Goal: Task Accomplishment & Management: Use online tool/utility

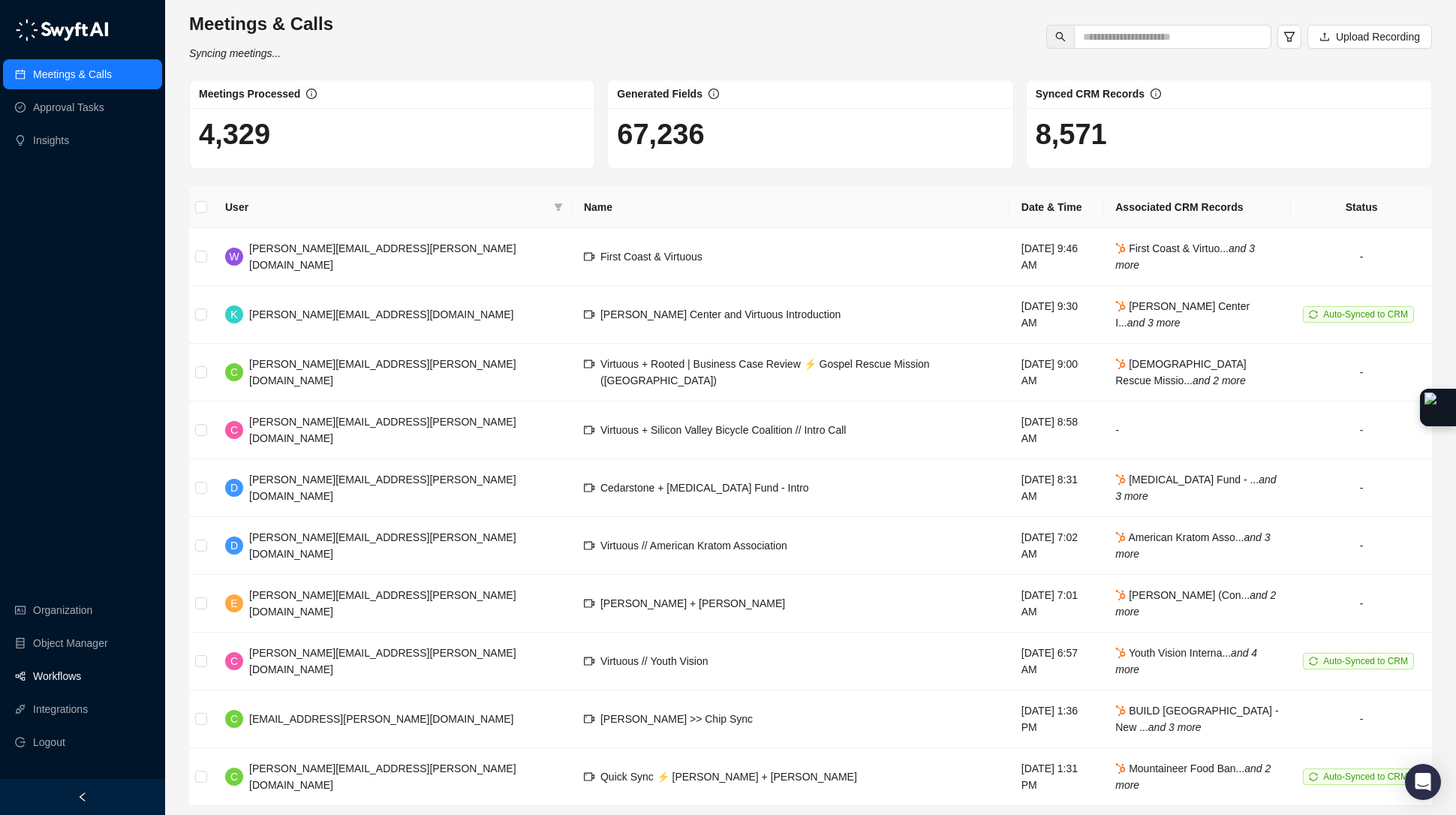
scroll to position [4, 0]
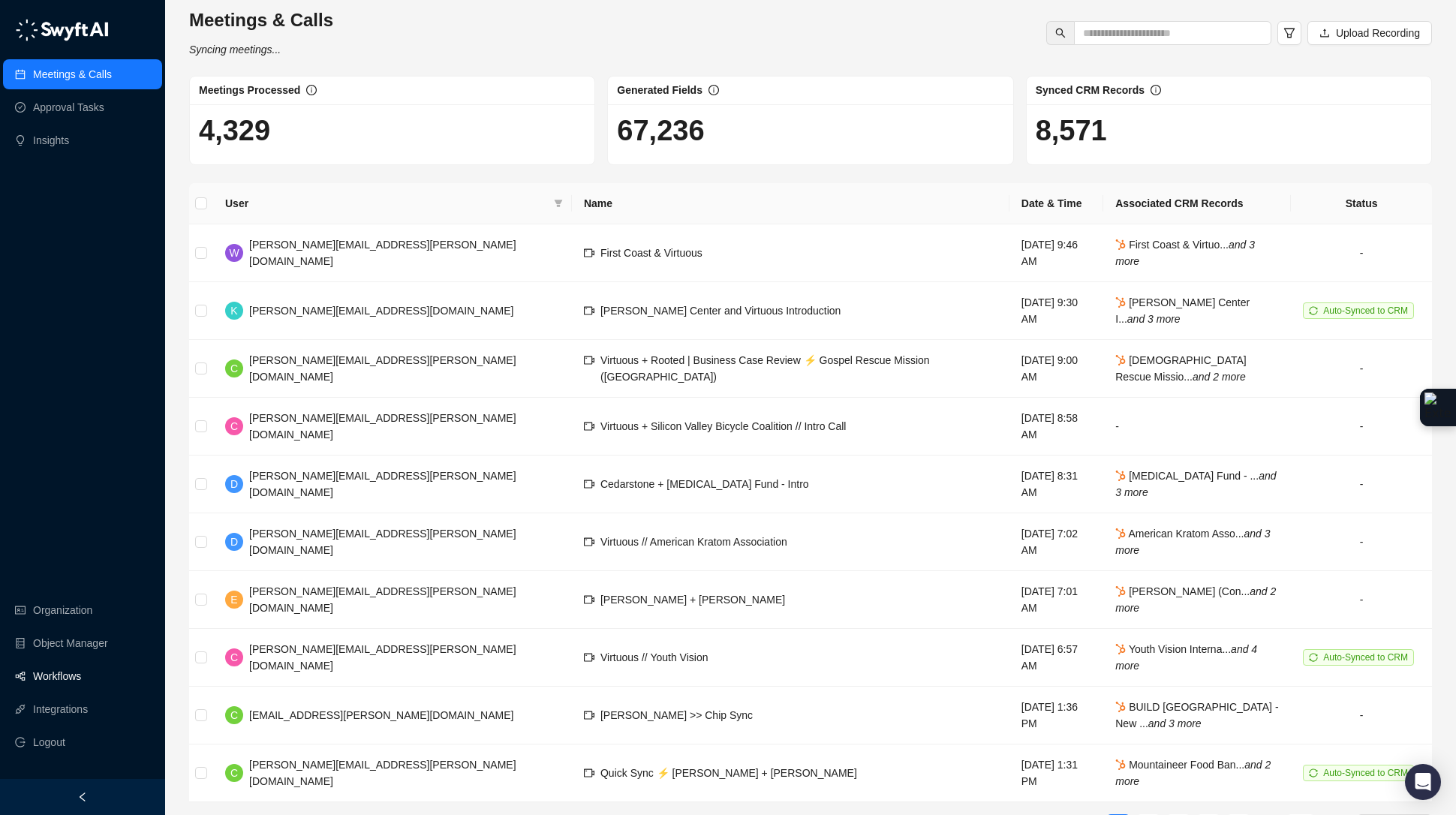
click at [71, 681] on link "Workflows" at bounding box center [57, 676] width 48 height 30
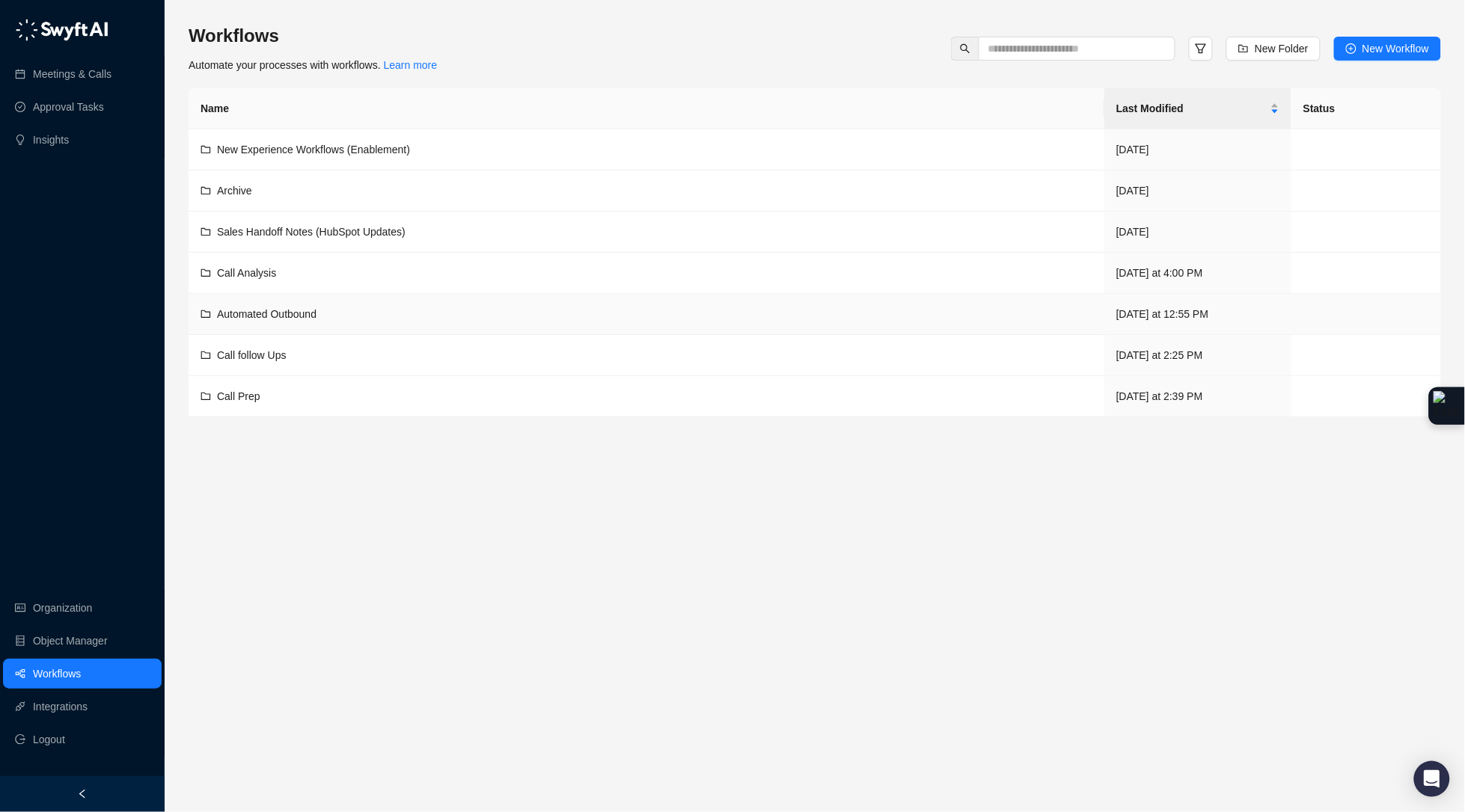
click at [263, 325] on td "Automated Outbound" at bounding box center [646, 315] width 916 height 42
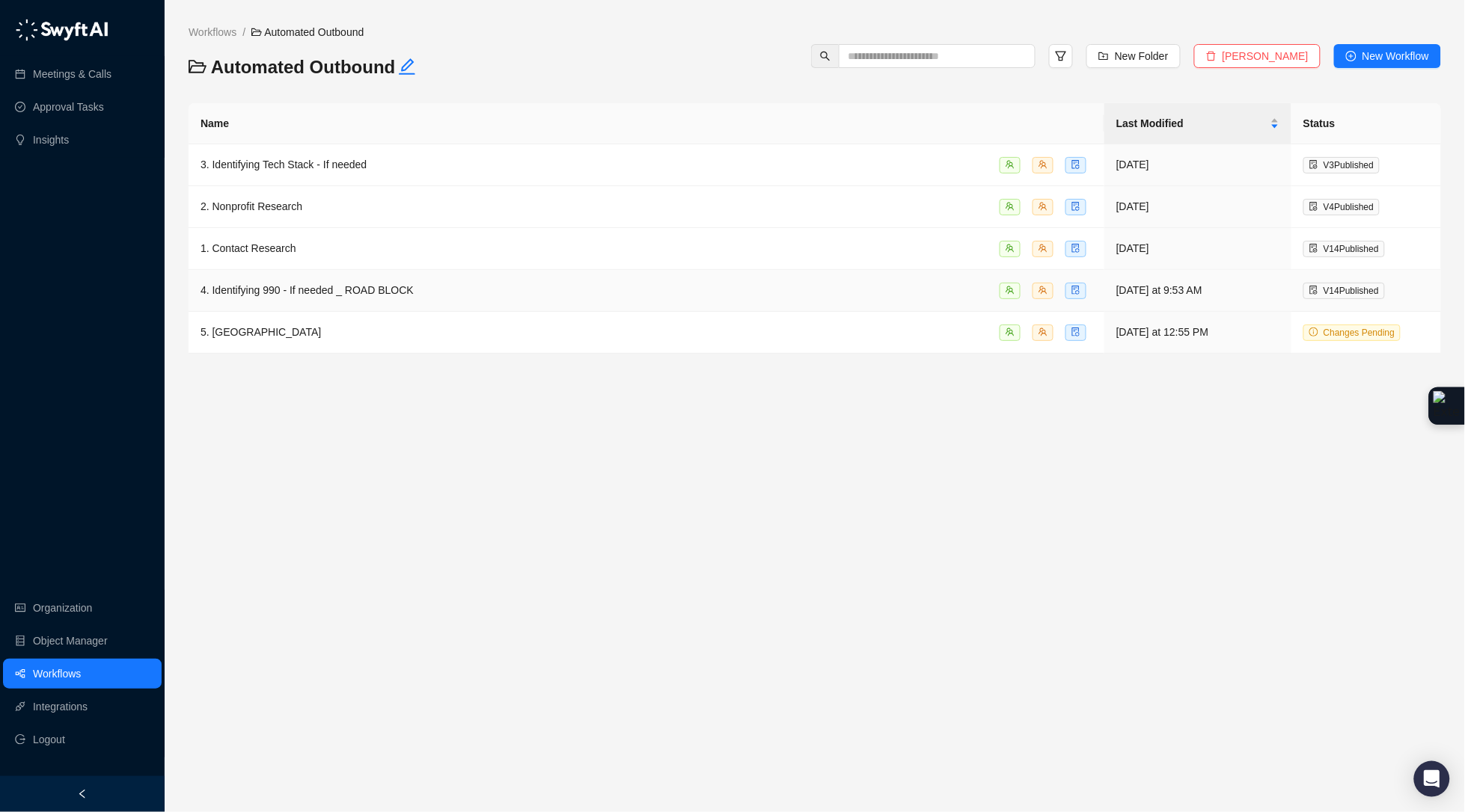
click at [315, 302] on td "4. Identifying 990 - If needed _ ROAD BLOCK" at bounding box center [646, 291] width 916 height 42
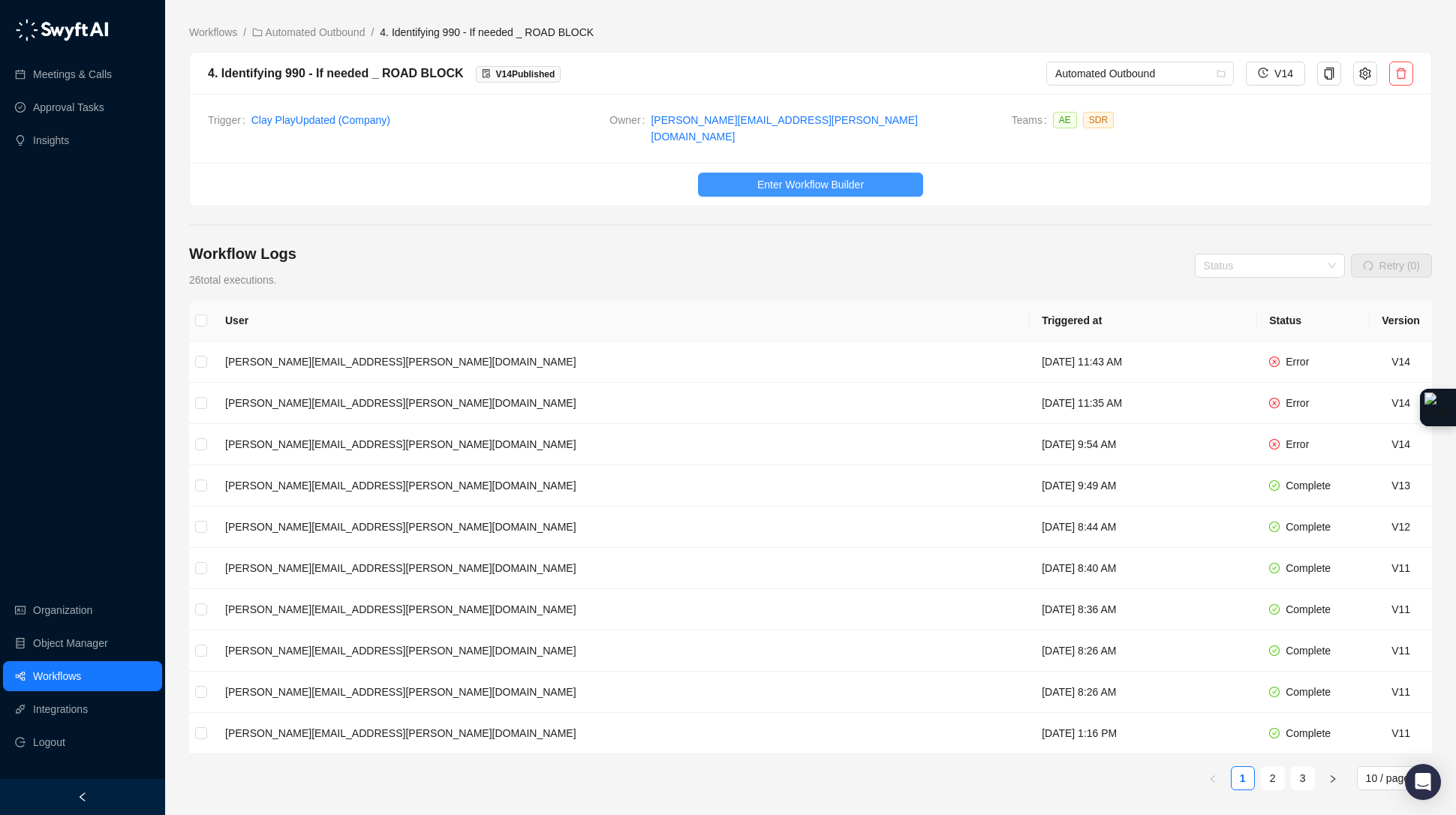
click at [865, 173] on button "Enter Workflow Builder" at bounding box center [810, 185] width 225 height 24
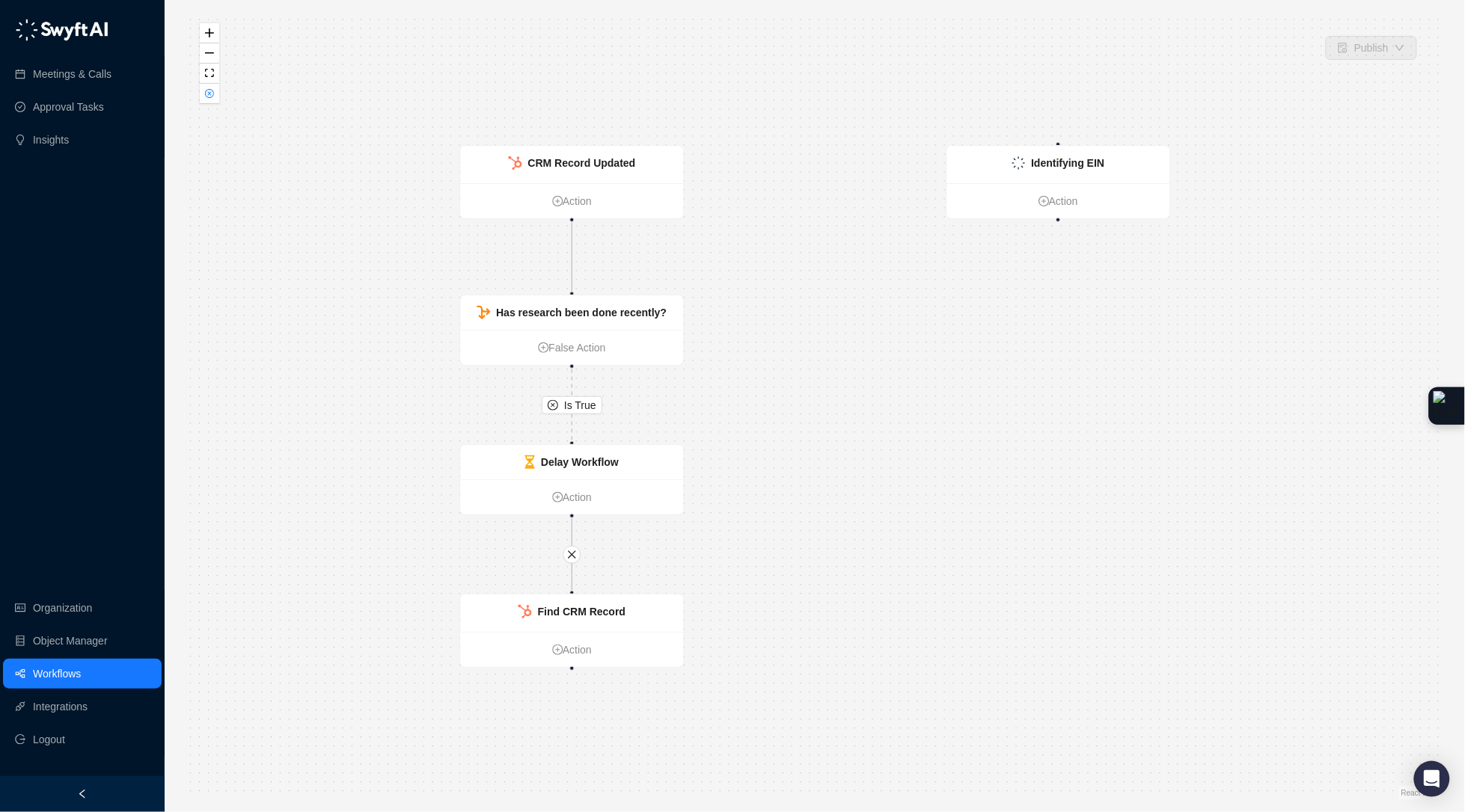
click at [219, 101] on div "Is True CRM Record Updated Action Has research been done recently? False Action…" at bounding box center [814, 406] width 1252 height 789
click at [207, 97] on icon "close-circle" at bounding box center [210, 94] width 8 height 8
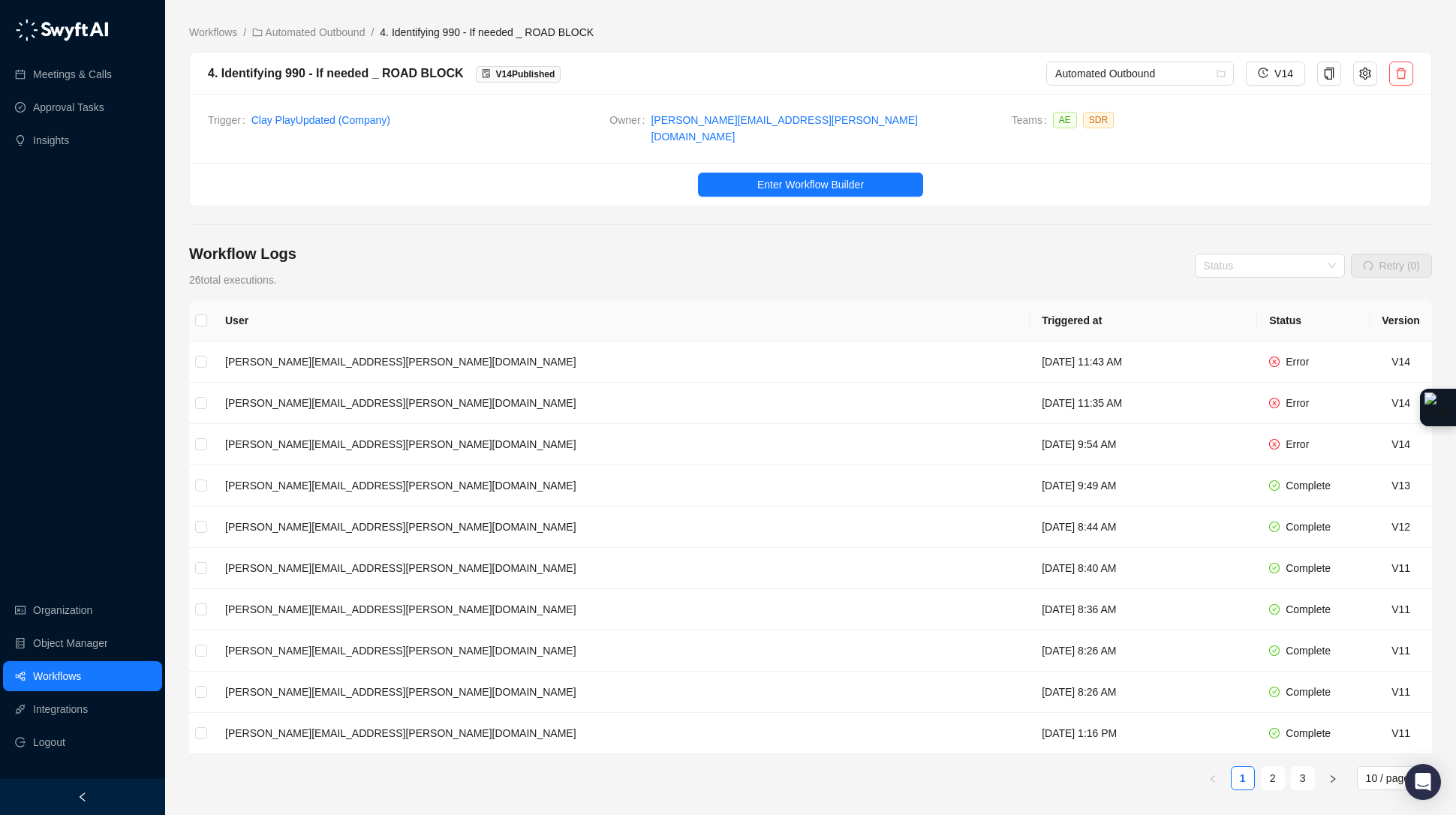
click at [81, 669] on link "Workflows" at bounding box center [57, 676] width 48 height 30
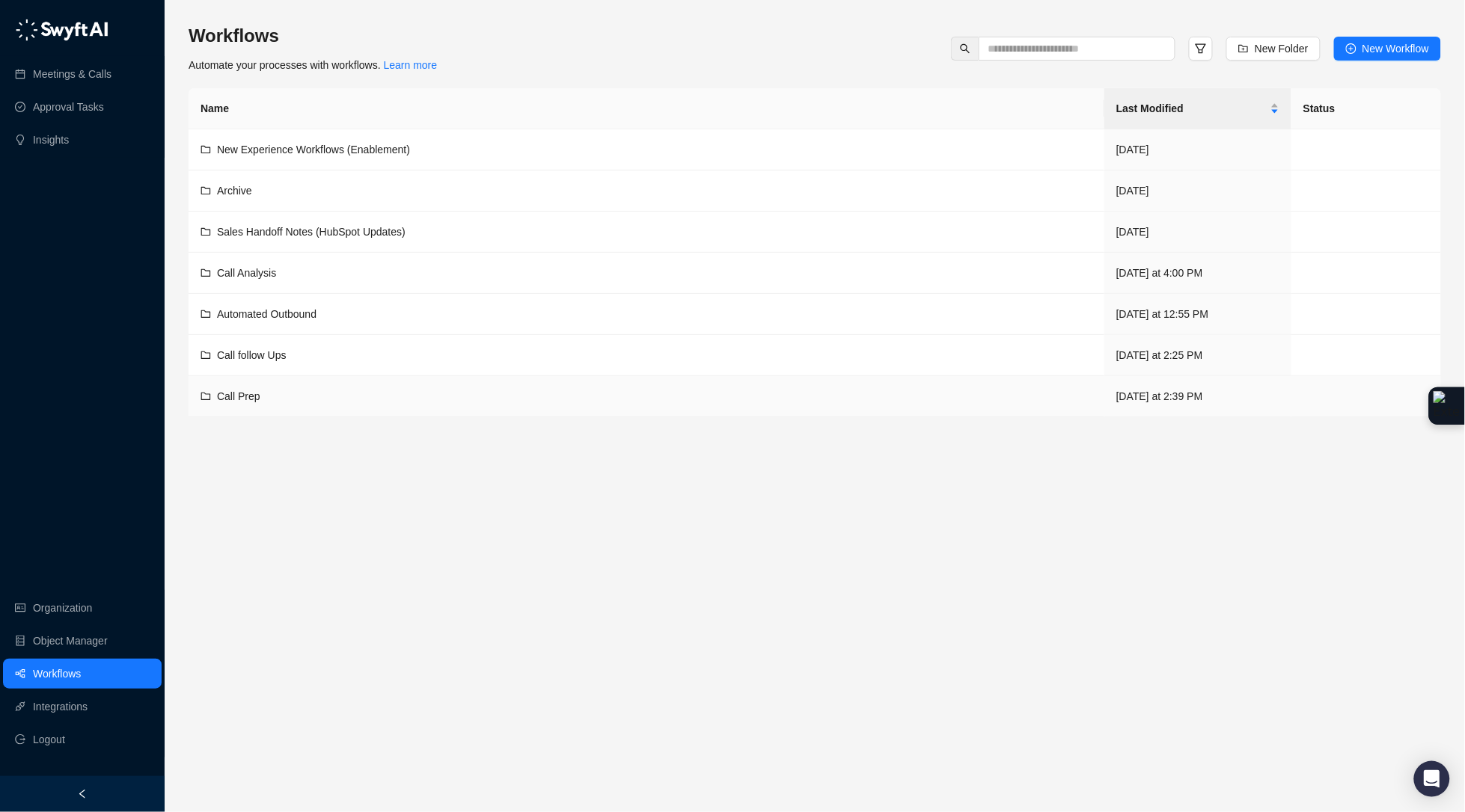
click at [275, 395] on div "Call Prep" at bounding box center [647, 396] width 892 height 17
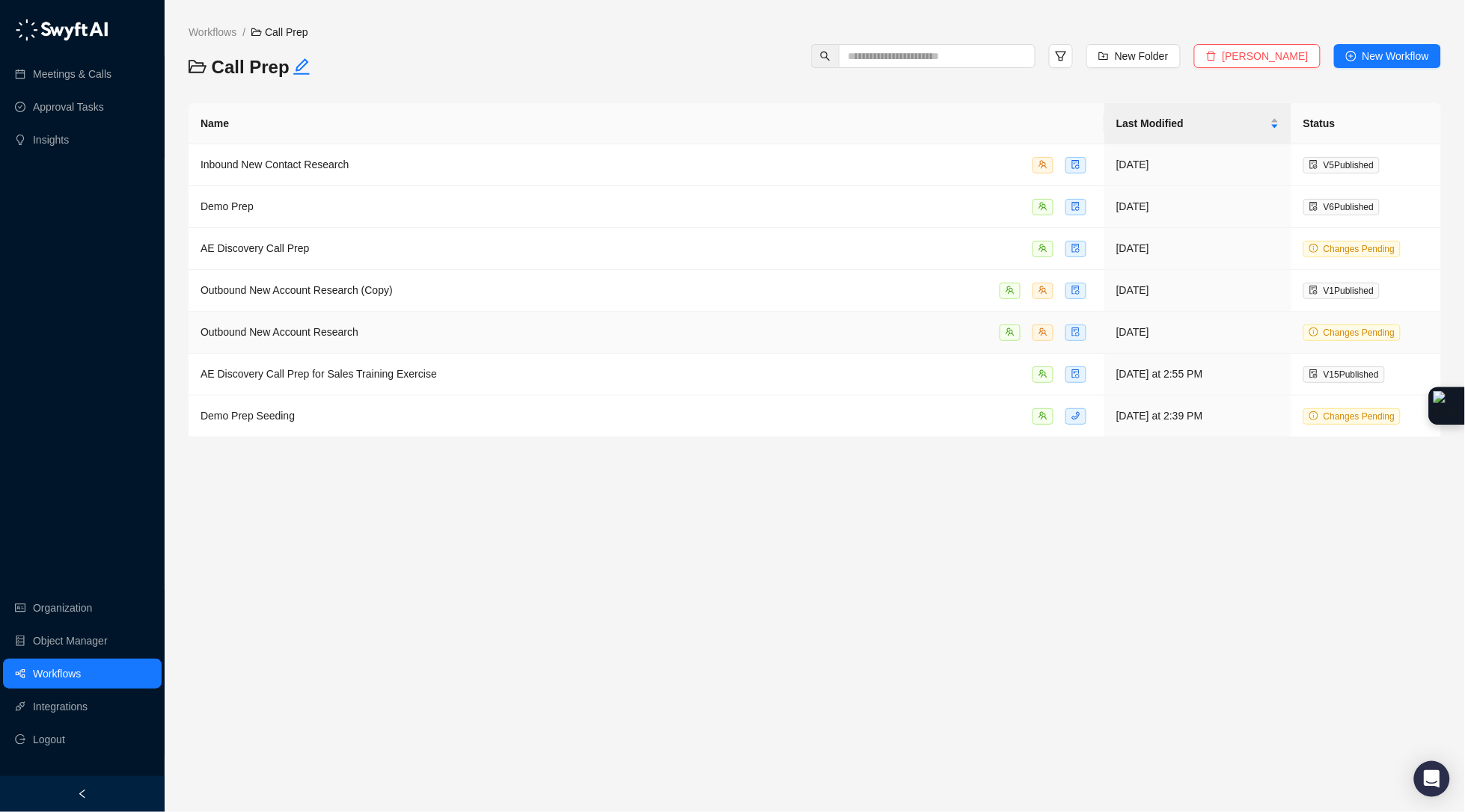
click at [470, 331] on div "Outbound New Account Research" at bounding box center [647, 332] width 892 height 17
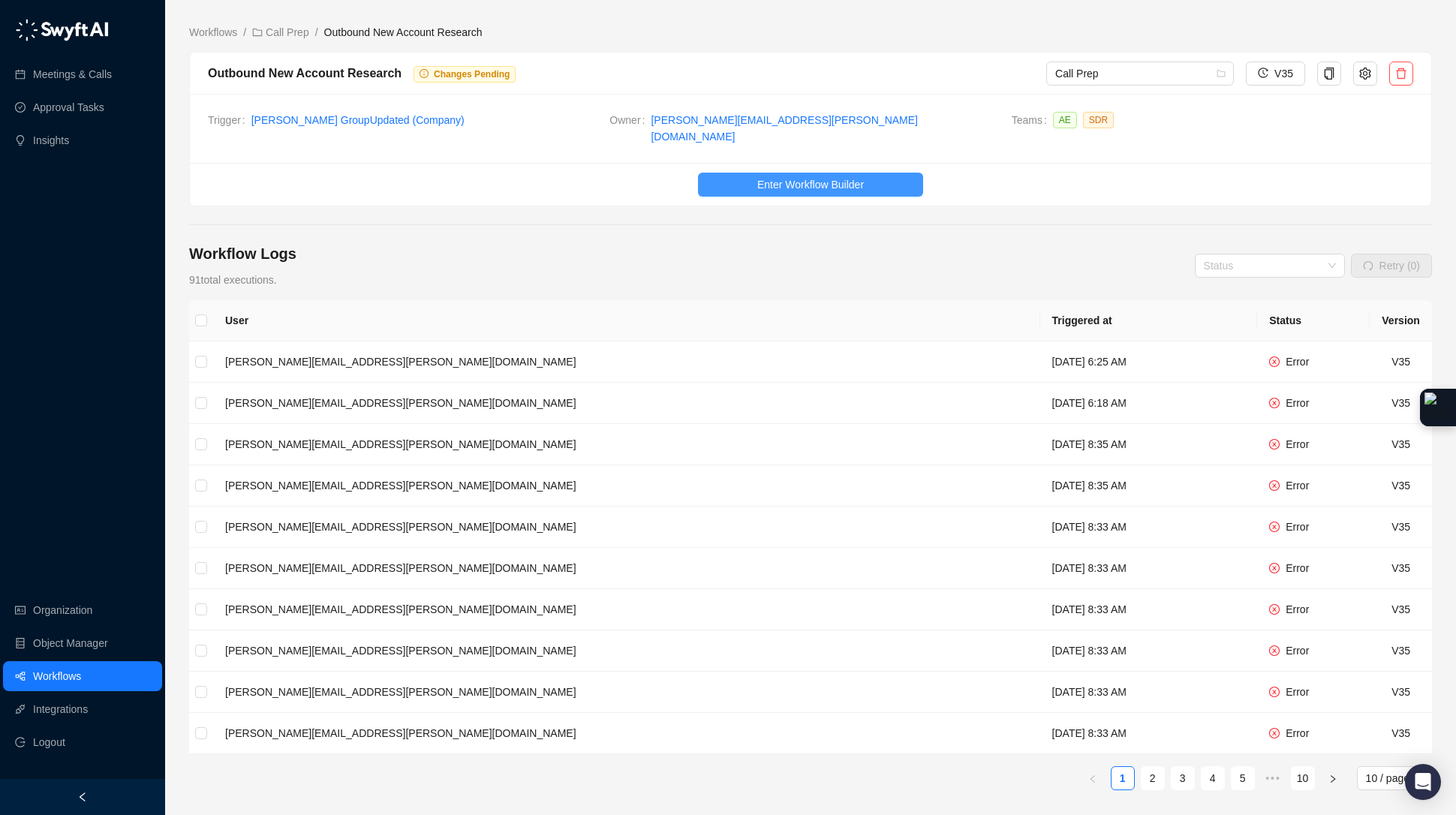
click at [824, 176] on span "Enter Workflow Builder" at bounding box center [810, 185] width 107 height 17
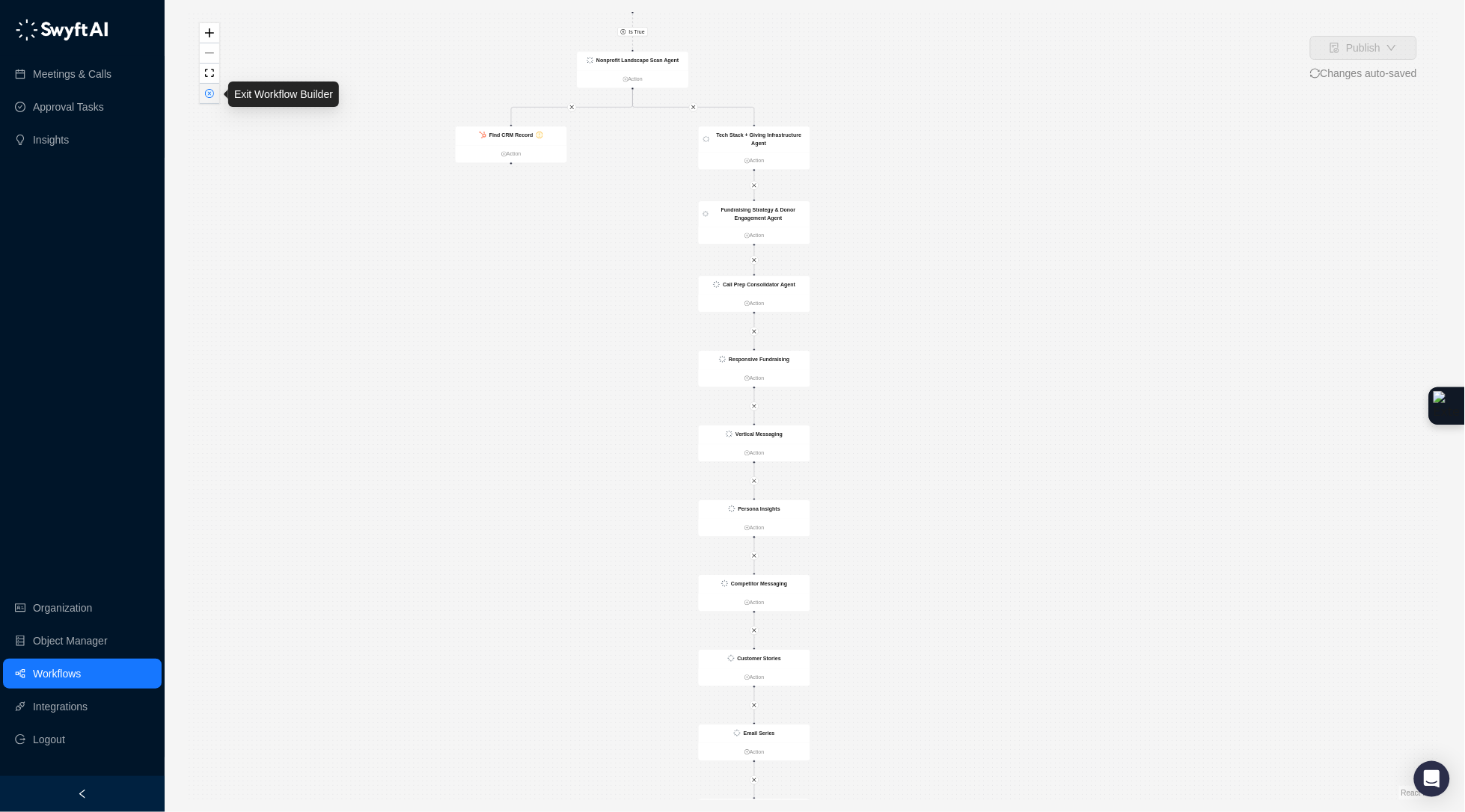
click at [217, 99] on button "button" at bounding box center [210, 94] width 20 height 20
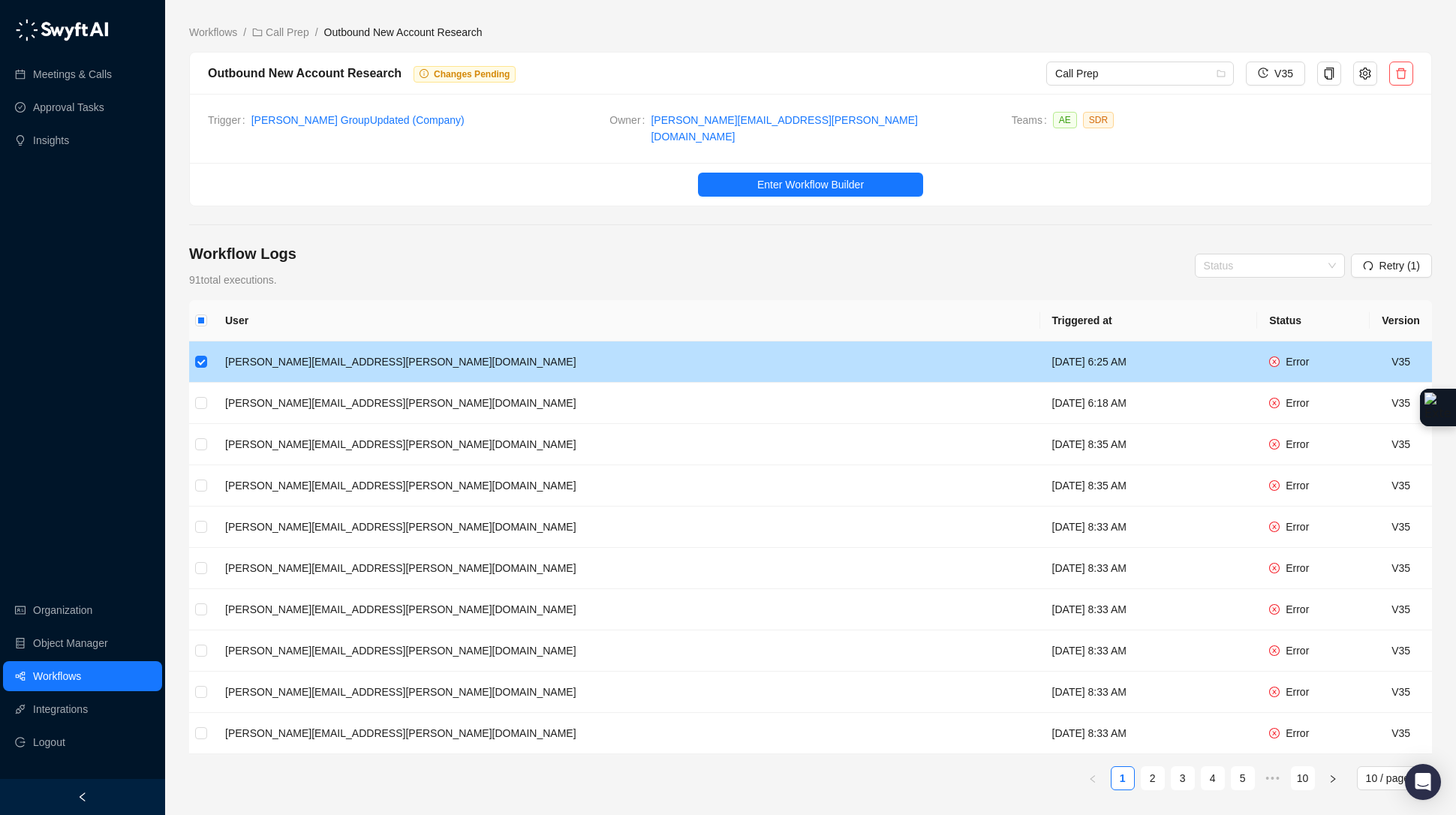
click at [438, 360] on td "[PERSON_NAME][EMAIL_ADDRESS][PERSON_NAME][DOMAIN_NAME]" at bounding box center [627, 362] width 827 height 42
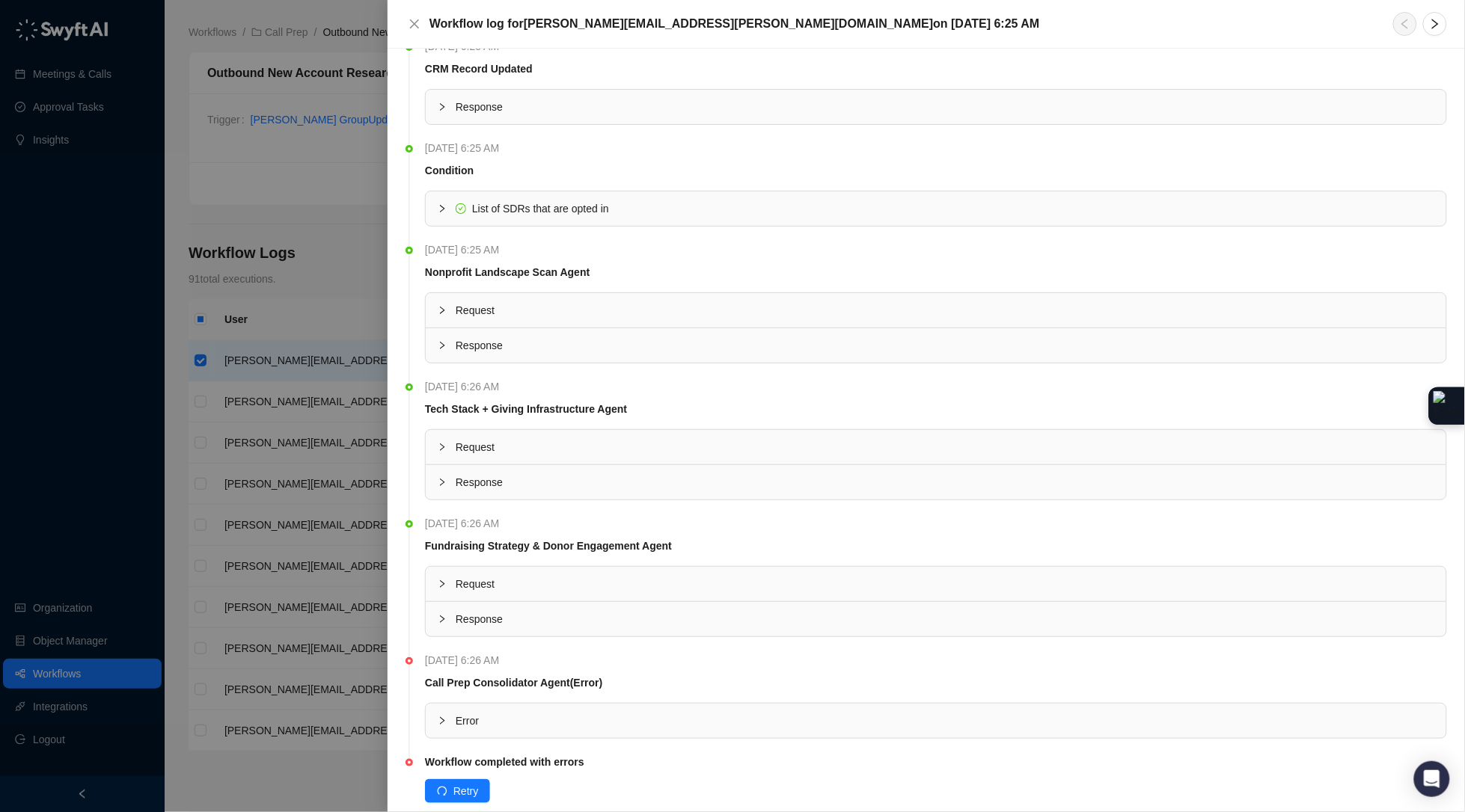
scroll to position [54, 0]
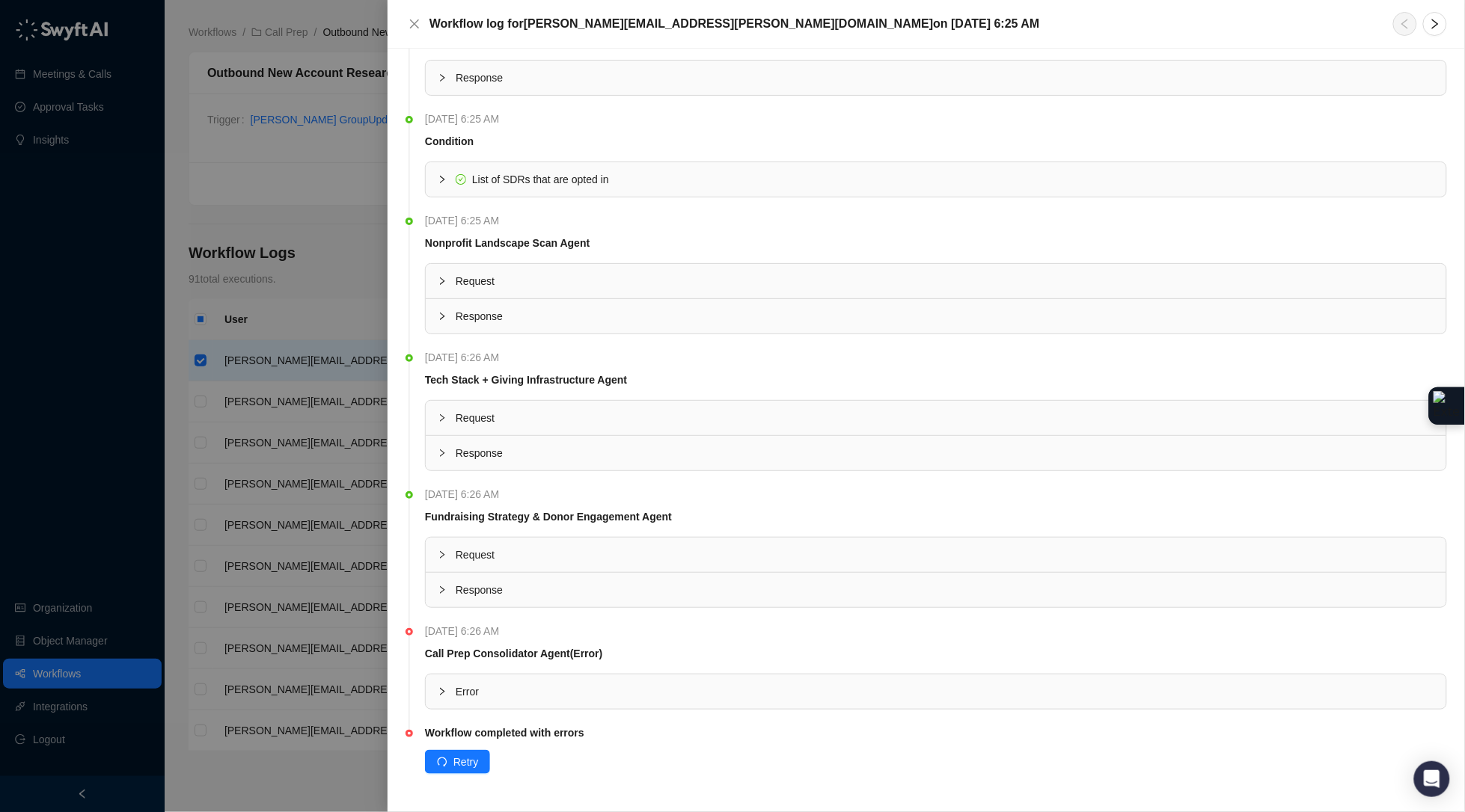
click at [443, 697] on div at bounding box center [447, 692] width 18 height 17
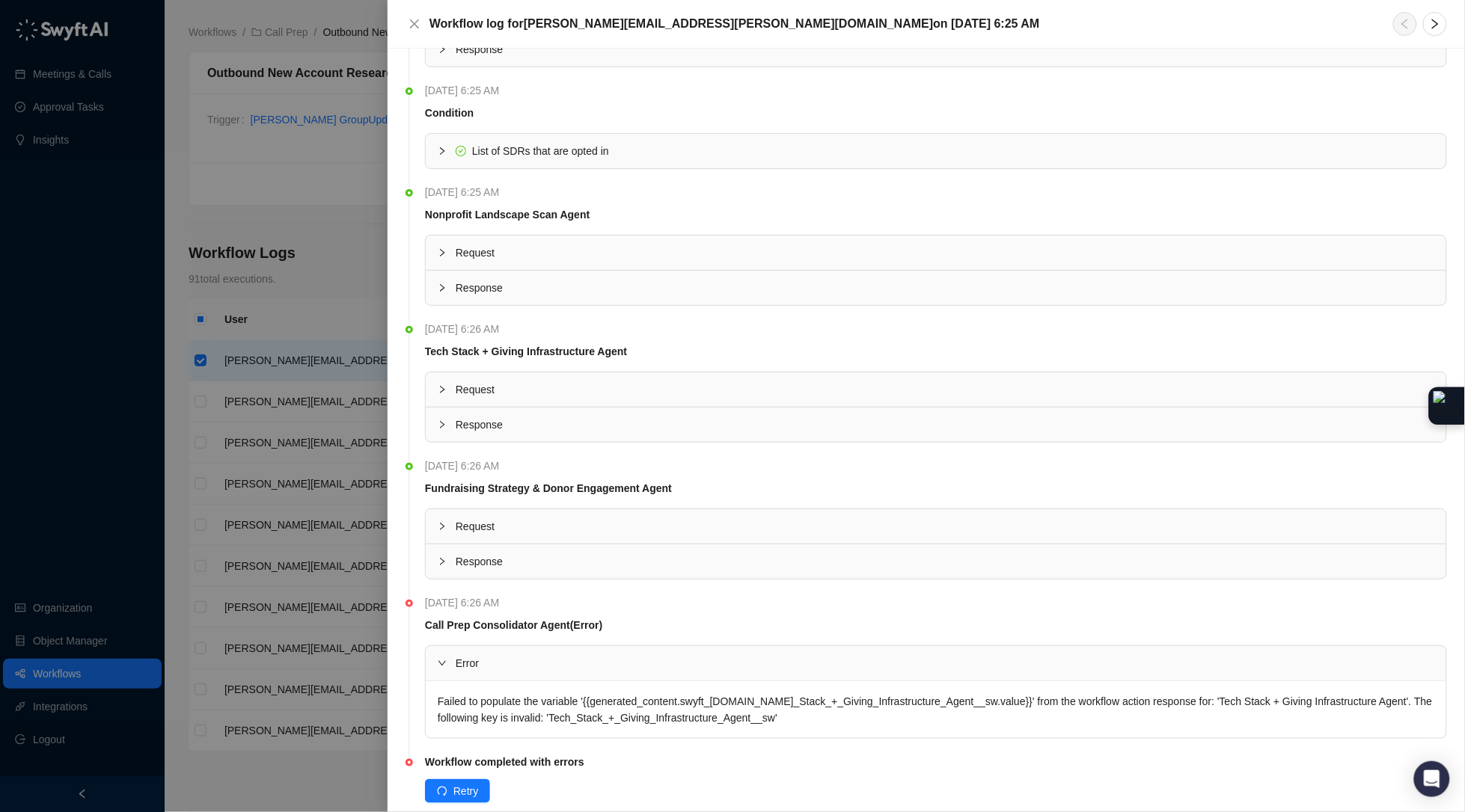
scroll to position [112, 0]
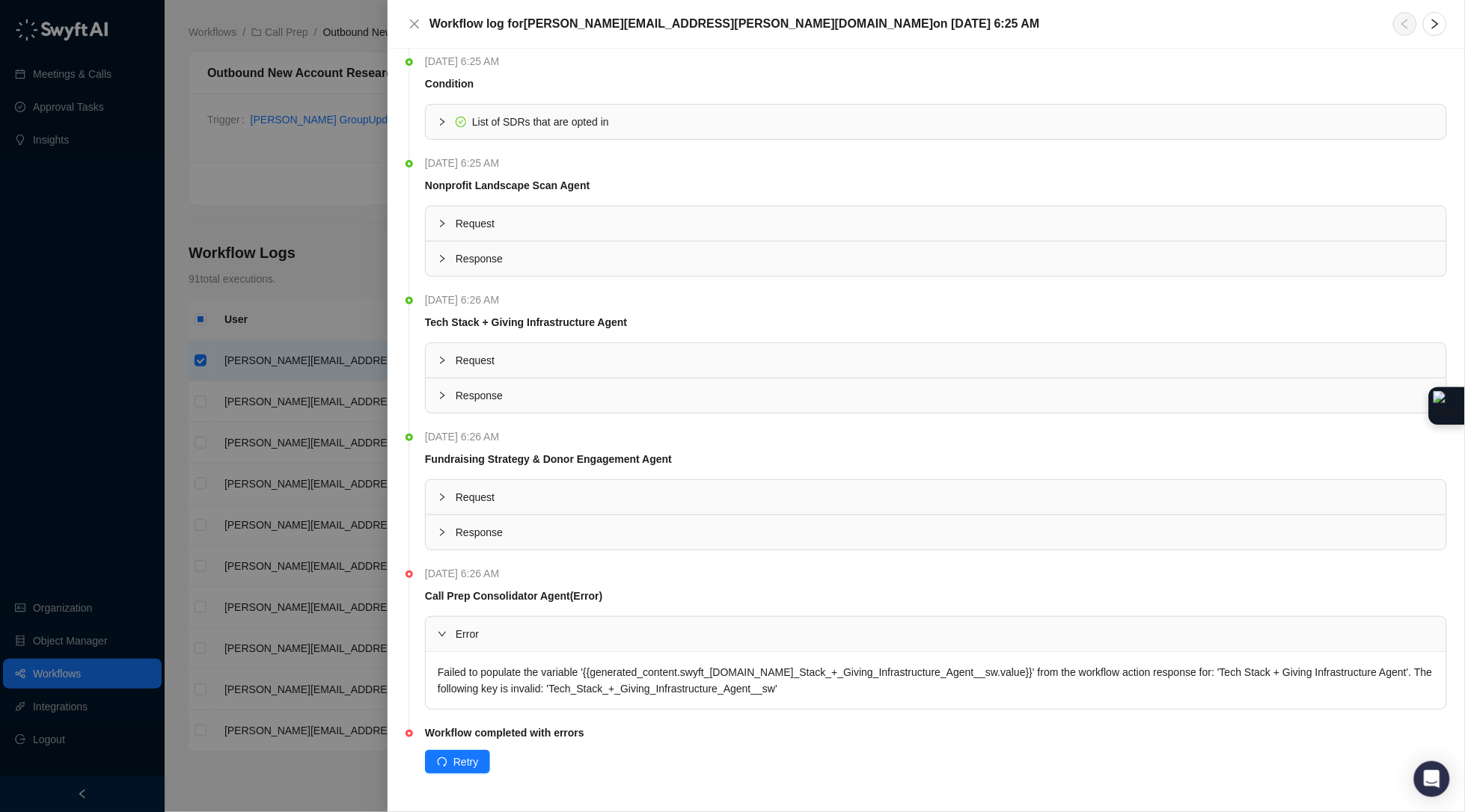
click at [310, 242] on div at bounding box center [732, 406] width 1465 height 812
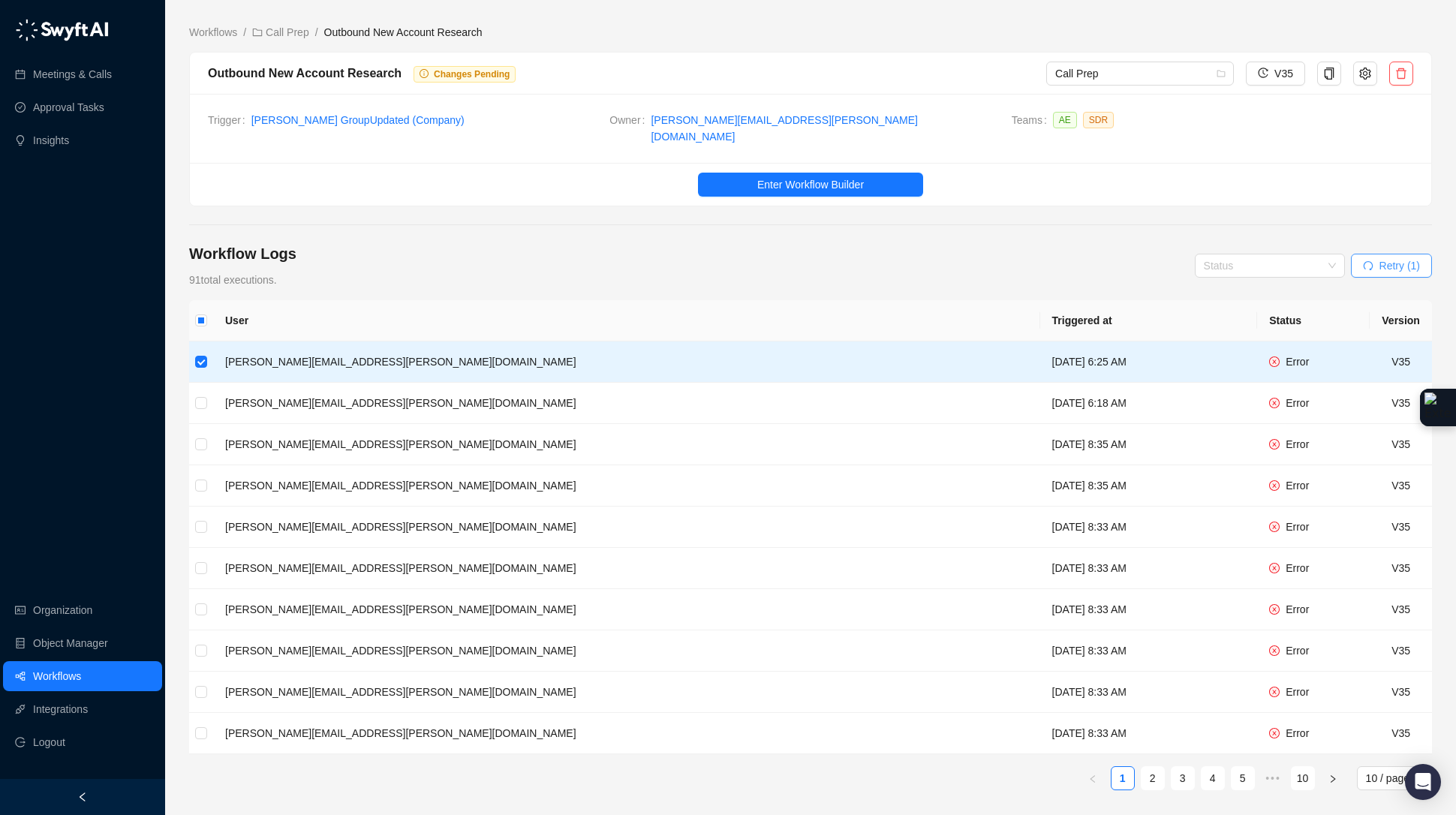
click at [1368, 261] on icon "redo" at bounding box center [1368, 266] width 11 height 11
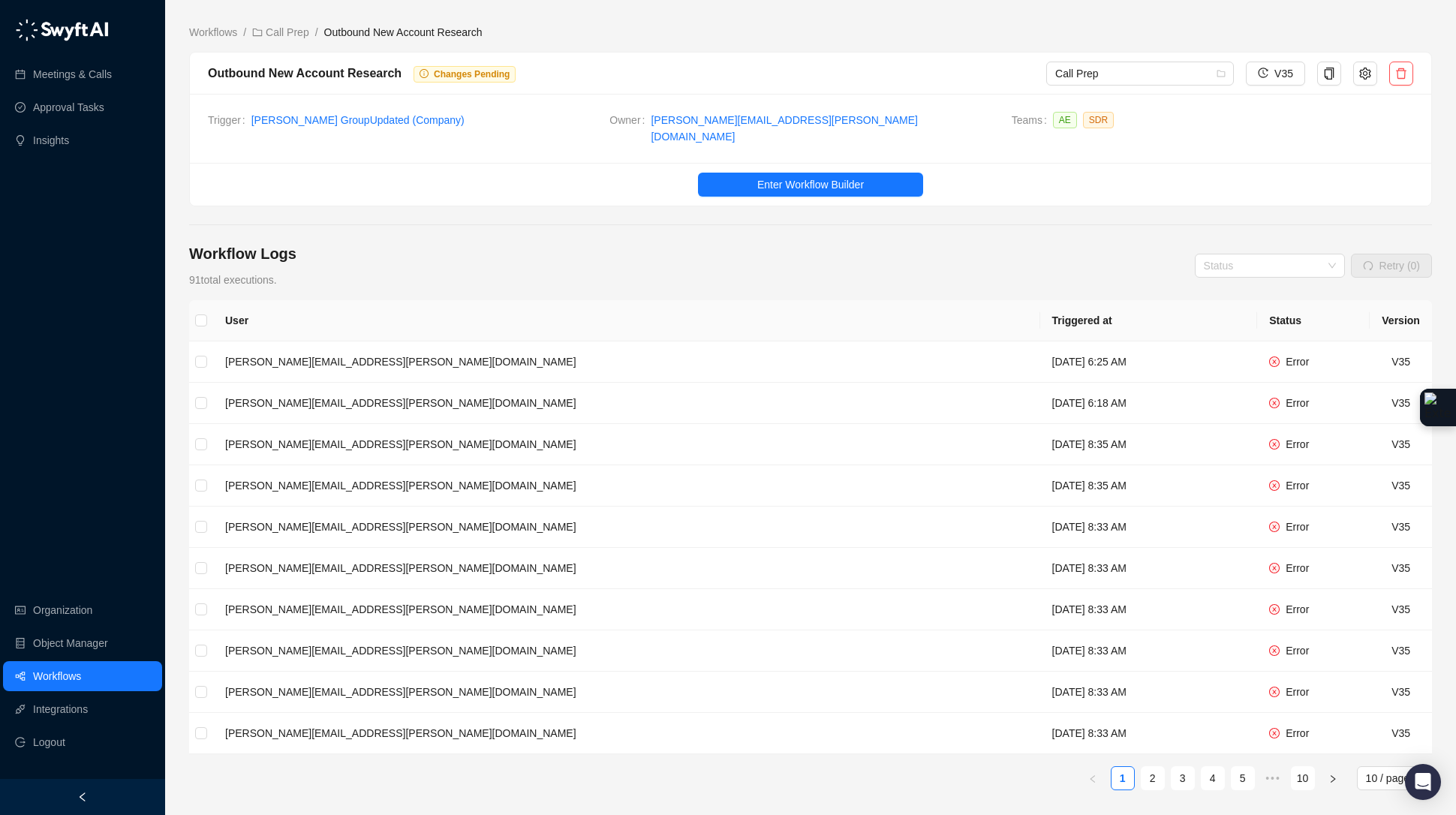
click at [81, 671] on link "Workflows" at bounding box center [57, 676] width 48 height 30
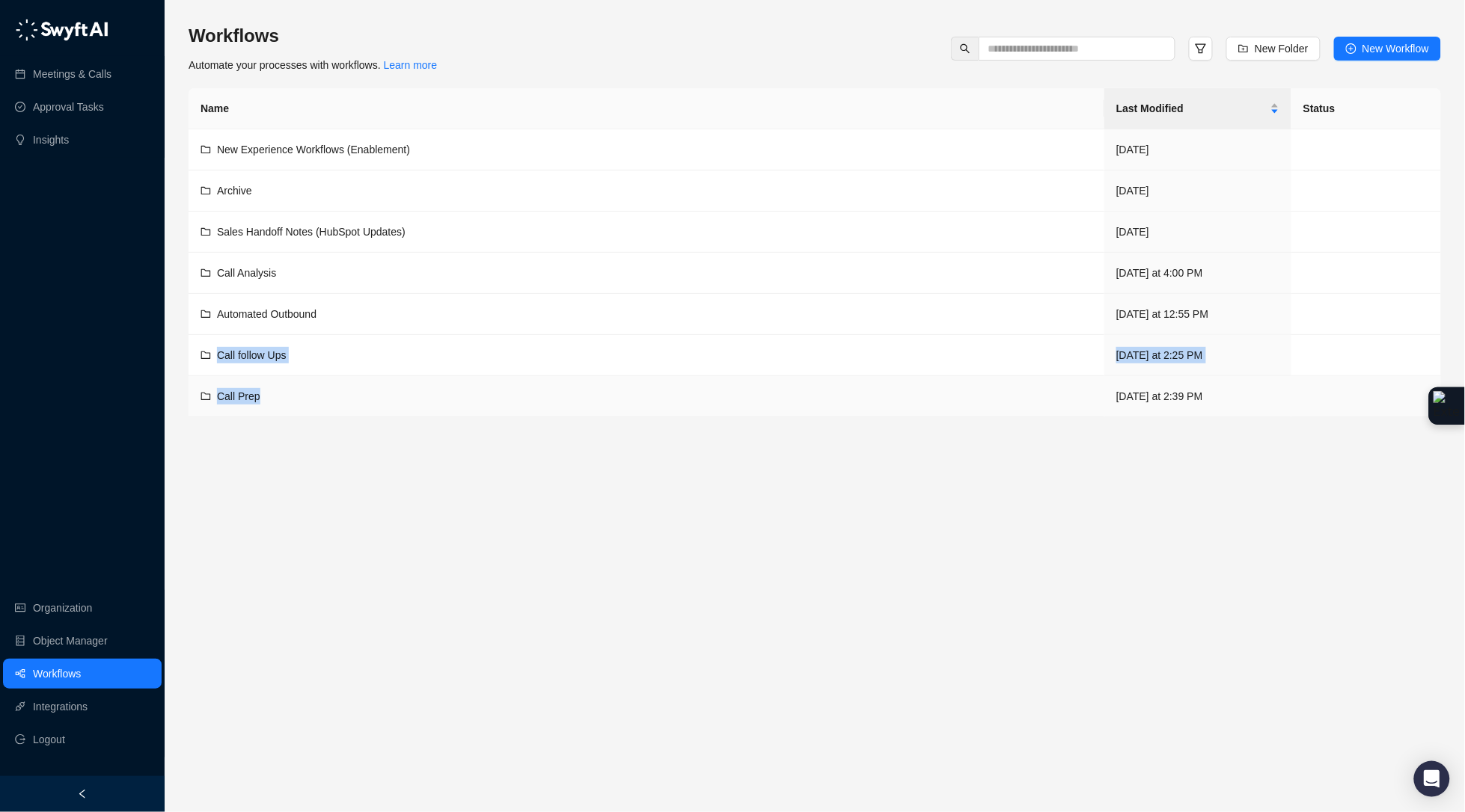
drag, startPoint x: 309, startPoint y: 347, endPoint x: 297, endPoint y: 399, distance: 53.4
click at [298, 399] on tbody "New Experience Workflows (Enablement) [DATE] Archive [DATE] Sales Handoff Notes…" at bounding box center [814, 273] width 1252 height 288
click at [294, 400] on div "Call Prep" at bounding box center [647, 396] width 892 height 17
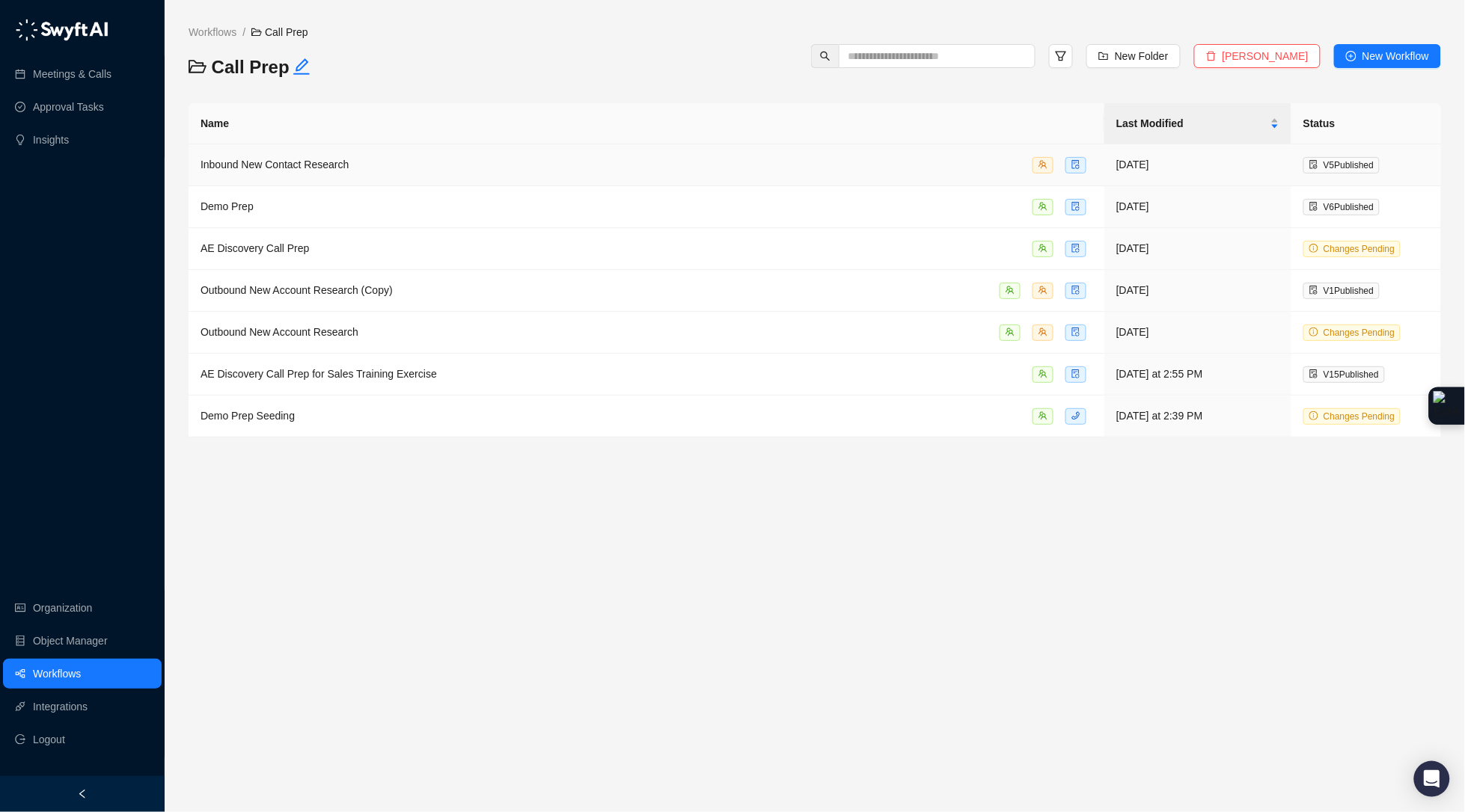
click at [384, 168] on div "Inbound New Contact Research" at bounding box center [647, 165] width 892 height 17
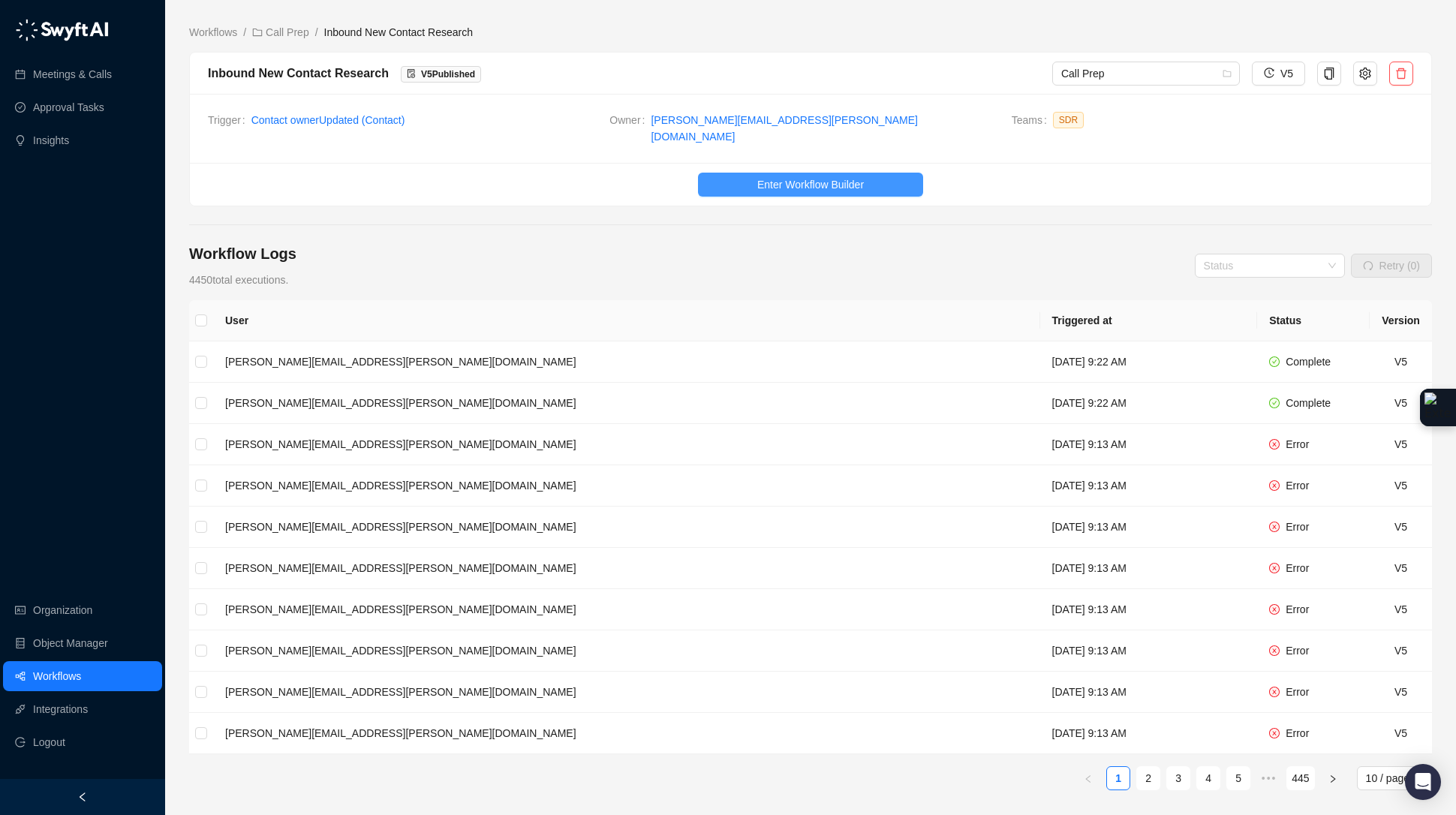
click at [848, 176] on span "Enter Workflow Builder" at bounding box center [810, 185] width 107 height 17
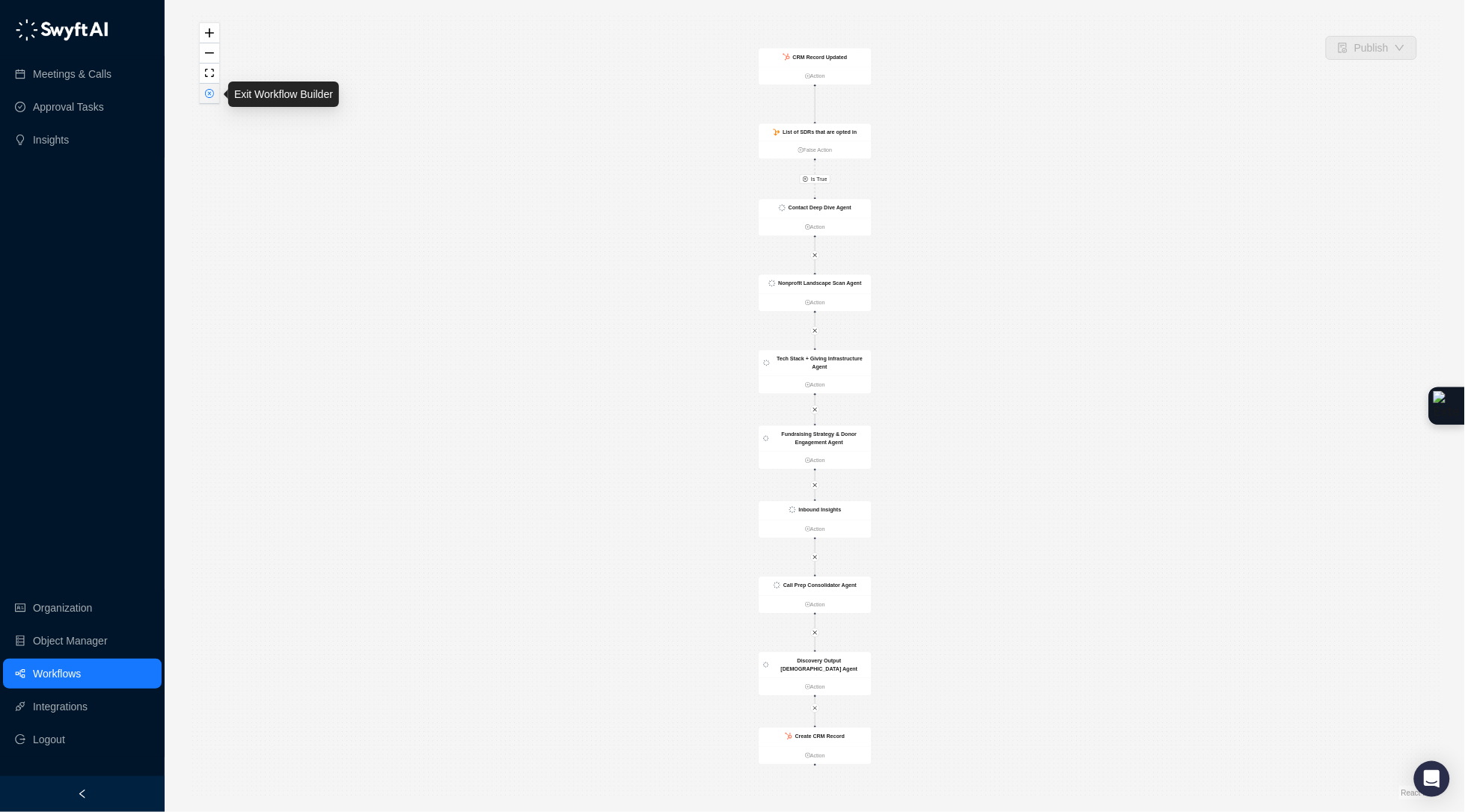
click at [214, 97] on button "button" at bounding box center [210, 94] width 20 height 20
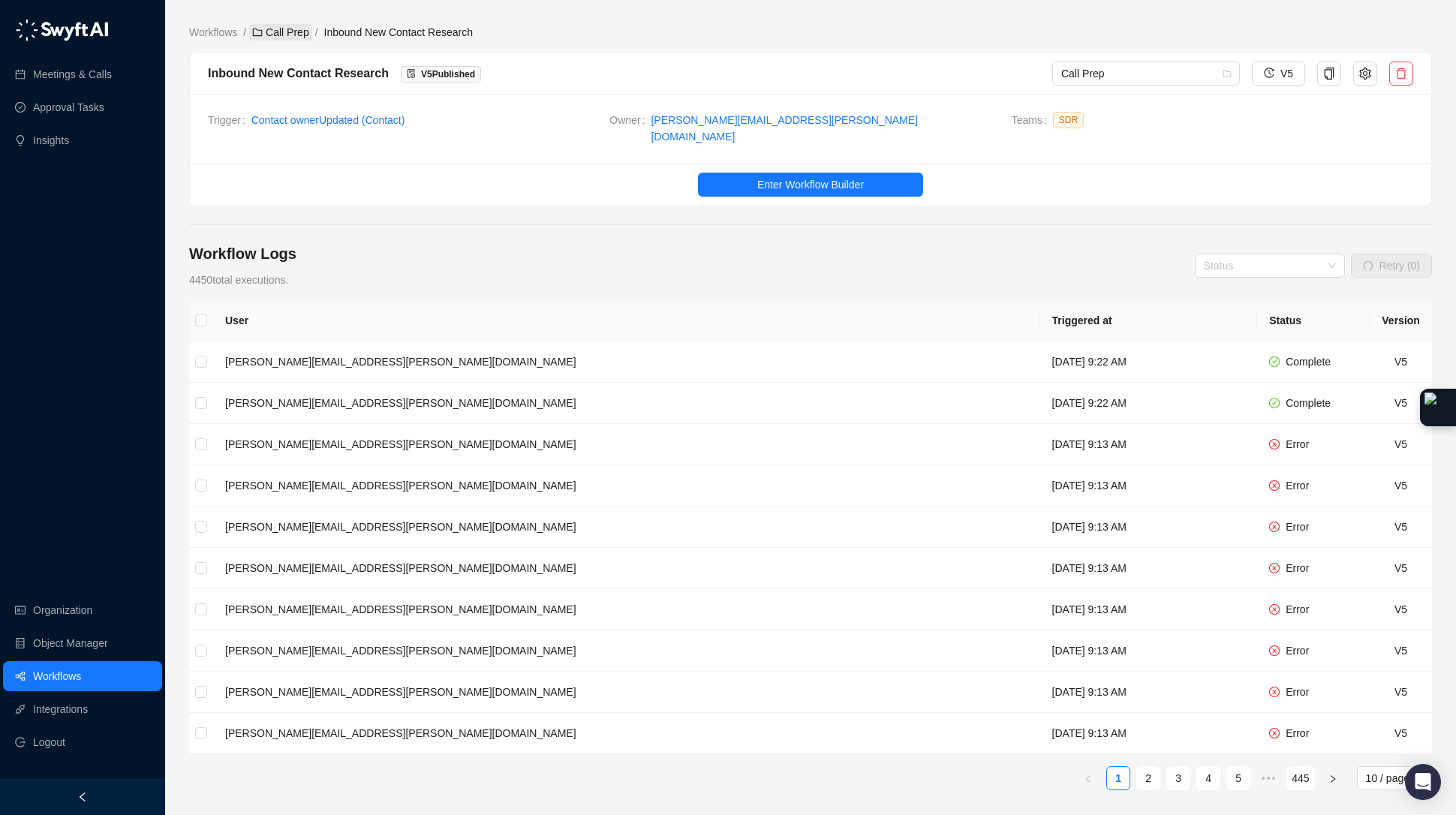
click at [285, 34] on link "Call Prep" at bounding box center [280, 33] width 62 height 17
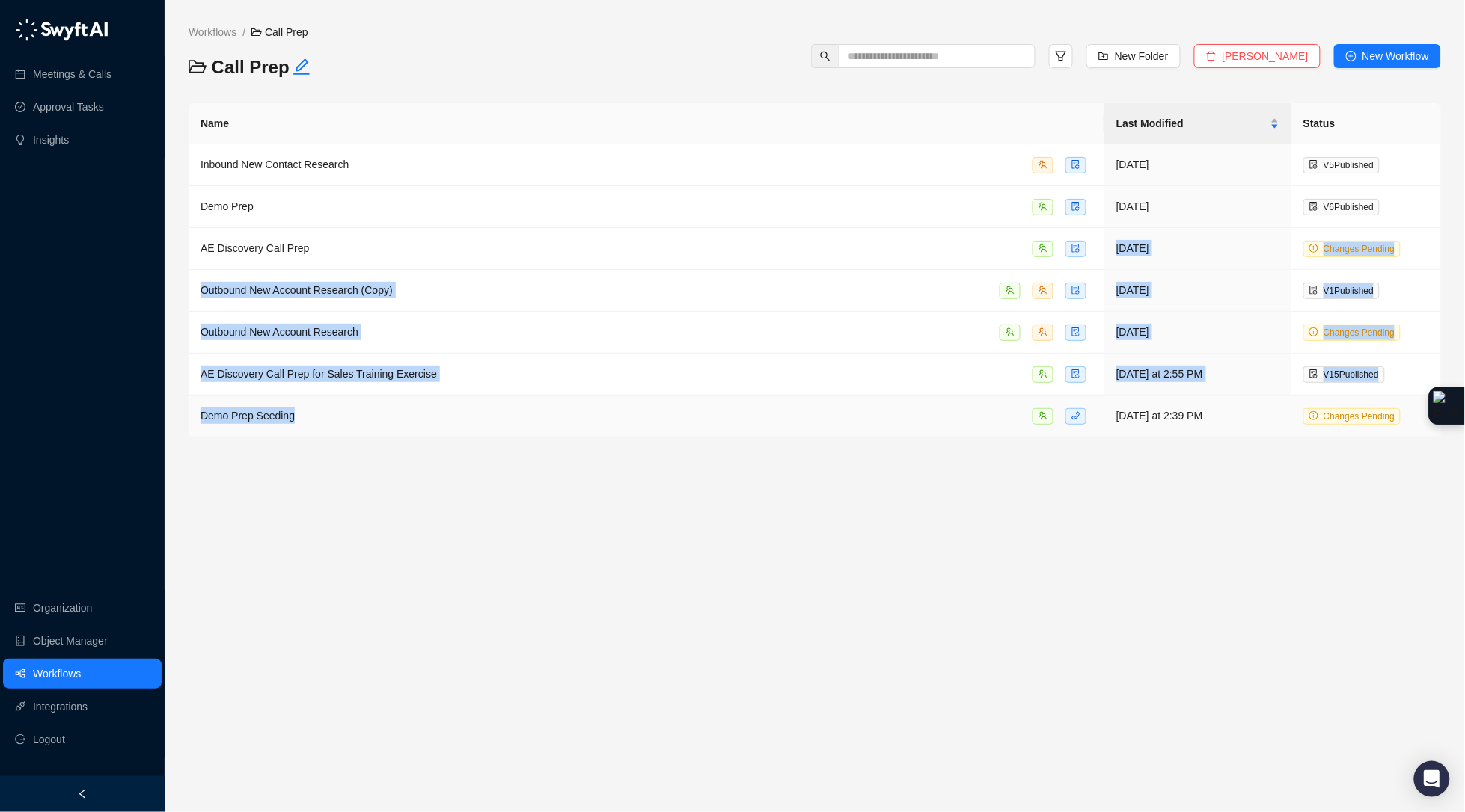
drag, startPoint x: 331, startPoint y: 244, endPoint x: 452, endPoint y: 420, distance: 213.6
click at [466, 415] on tbody "Inbound New Contact Research [DATE] V 5 Published Demo Prep [DATE] V 6 Publishe…" at bounding box center [814, 291] width 1252 height 294
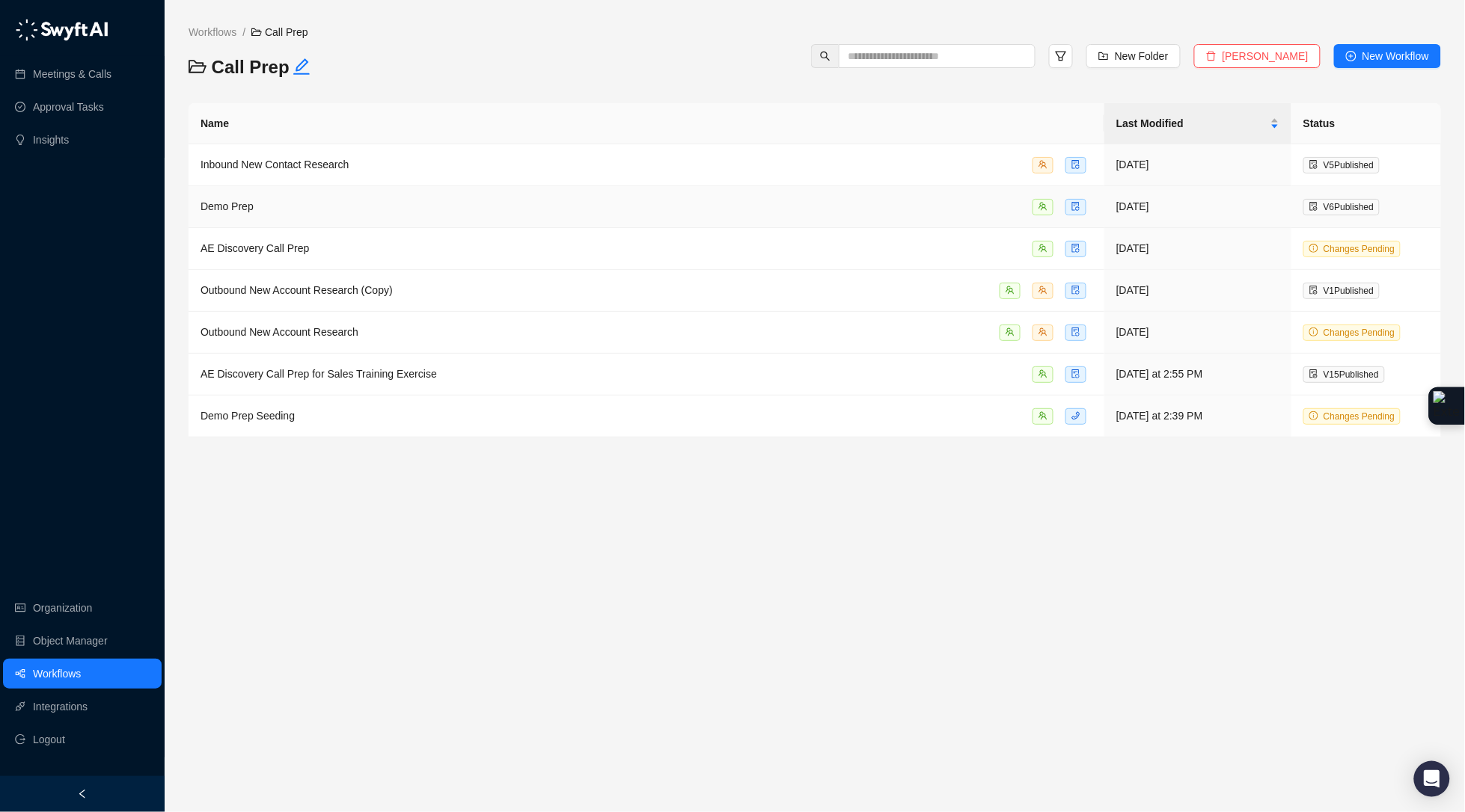
click at [343, 214] on div "Demo Prep" at bounding box center [647, 207] width 892 height 17
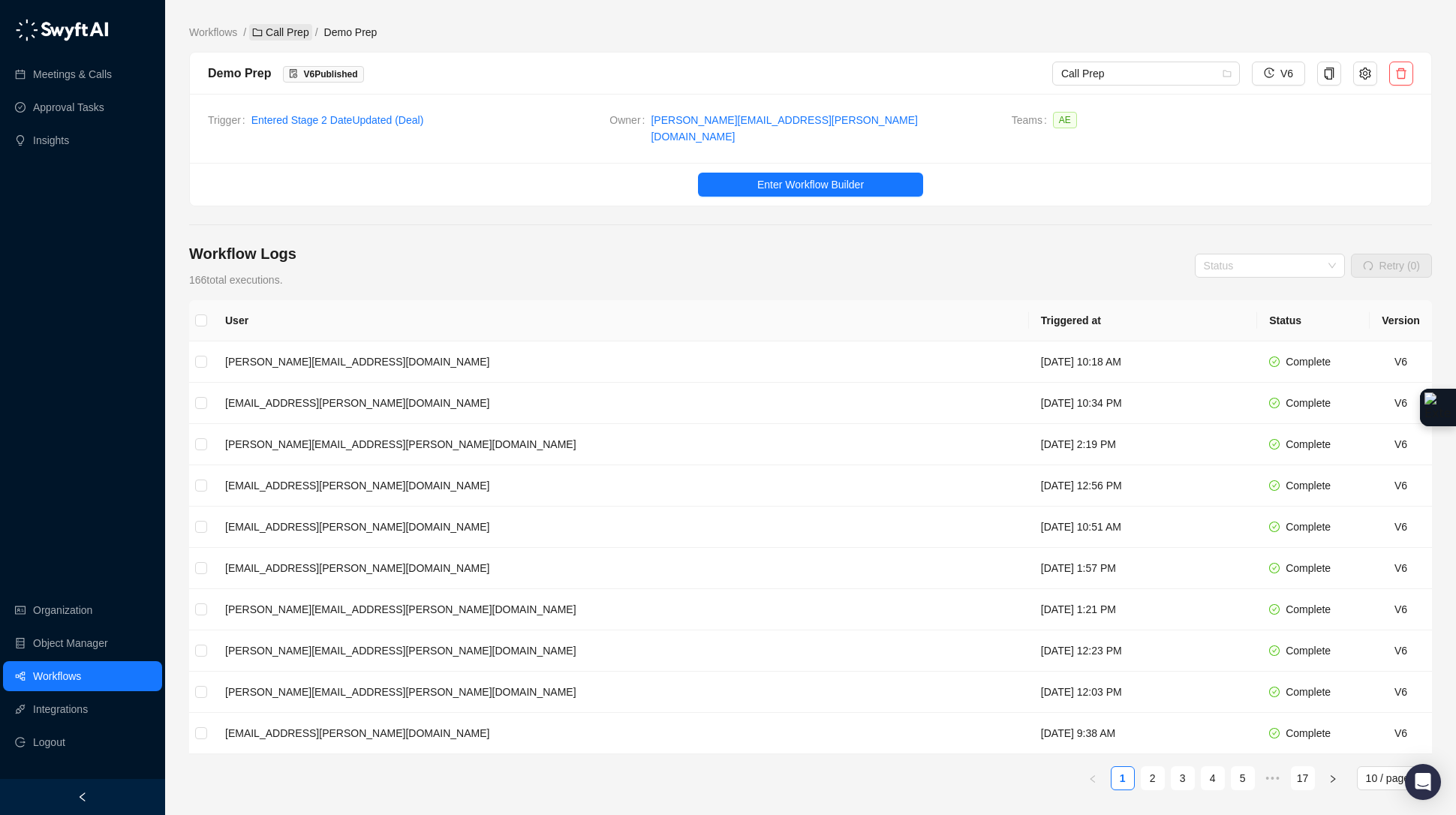
click at [252, 29] on link "Call Prep" at bounding box center [280, 33] width 62 height 17
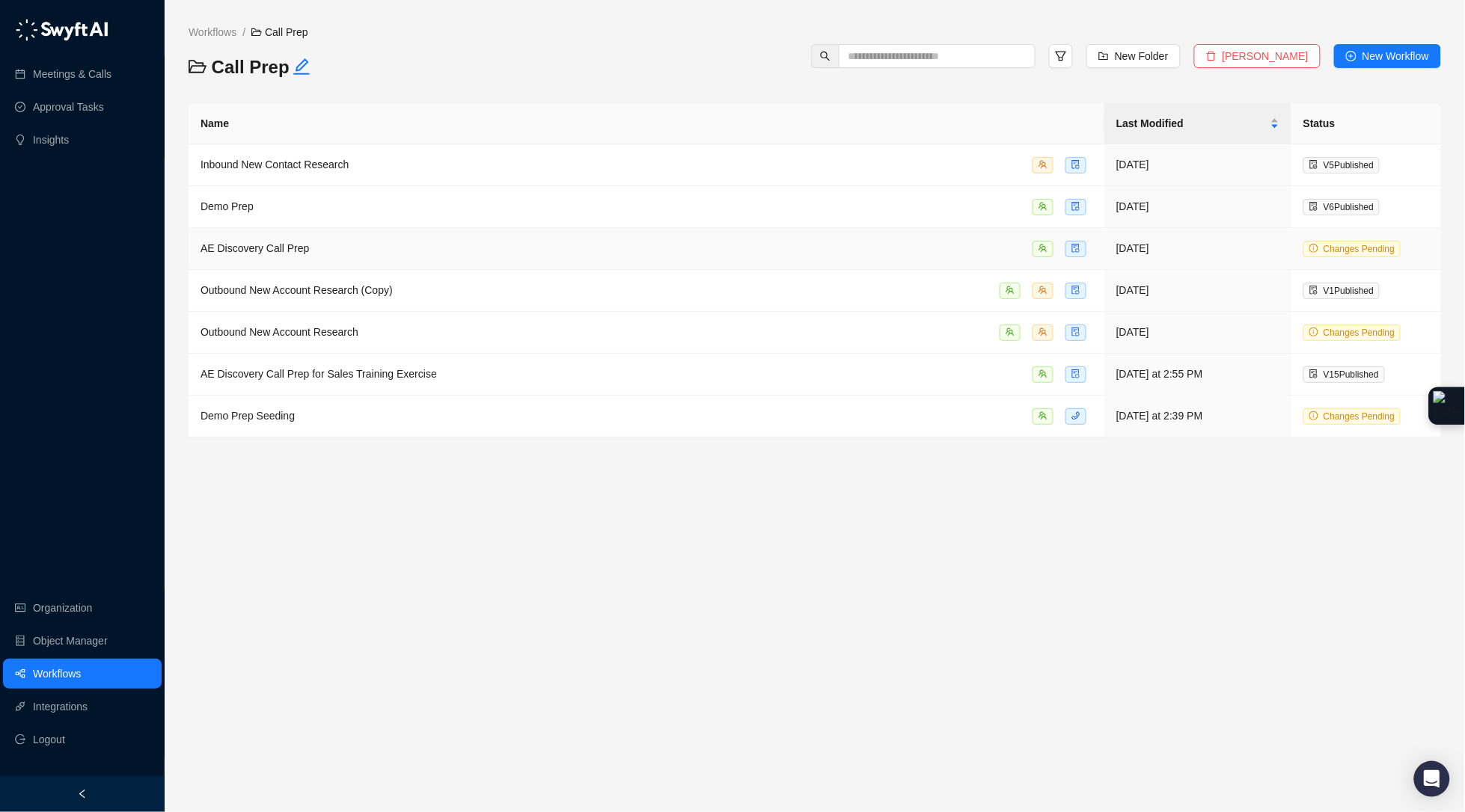
click at [254, 252] on span "AE Discovery Call Prep" at bounding box center [255, 248] width 109 height 12
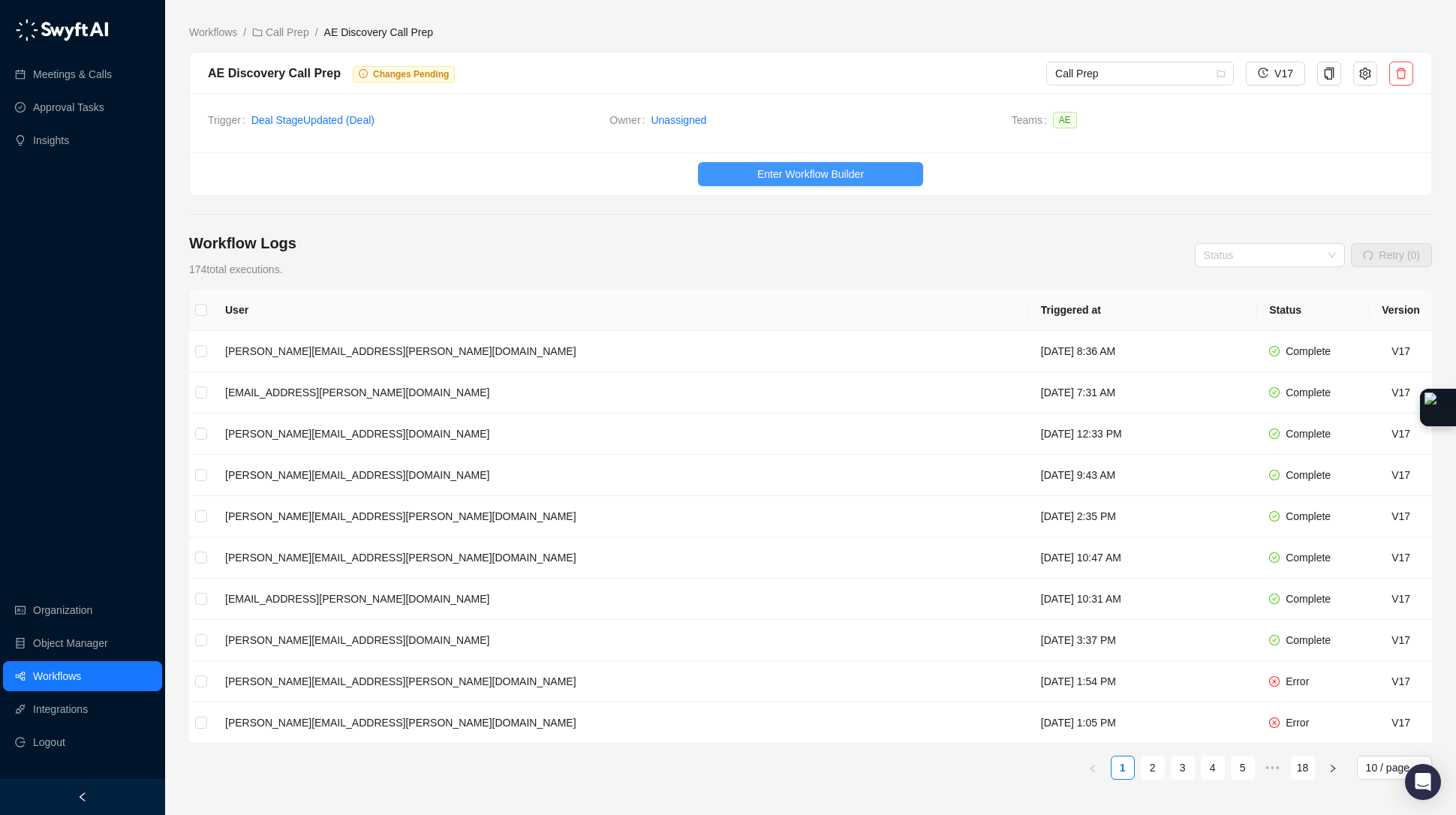
click at [864, 177] on span "Enter Workflow Builder" at bounding box center [810, 174] width 107 height 17
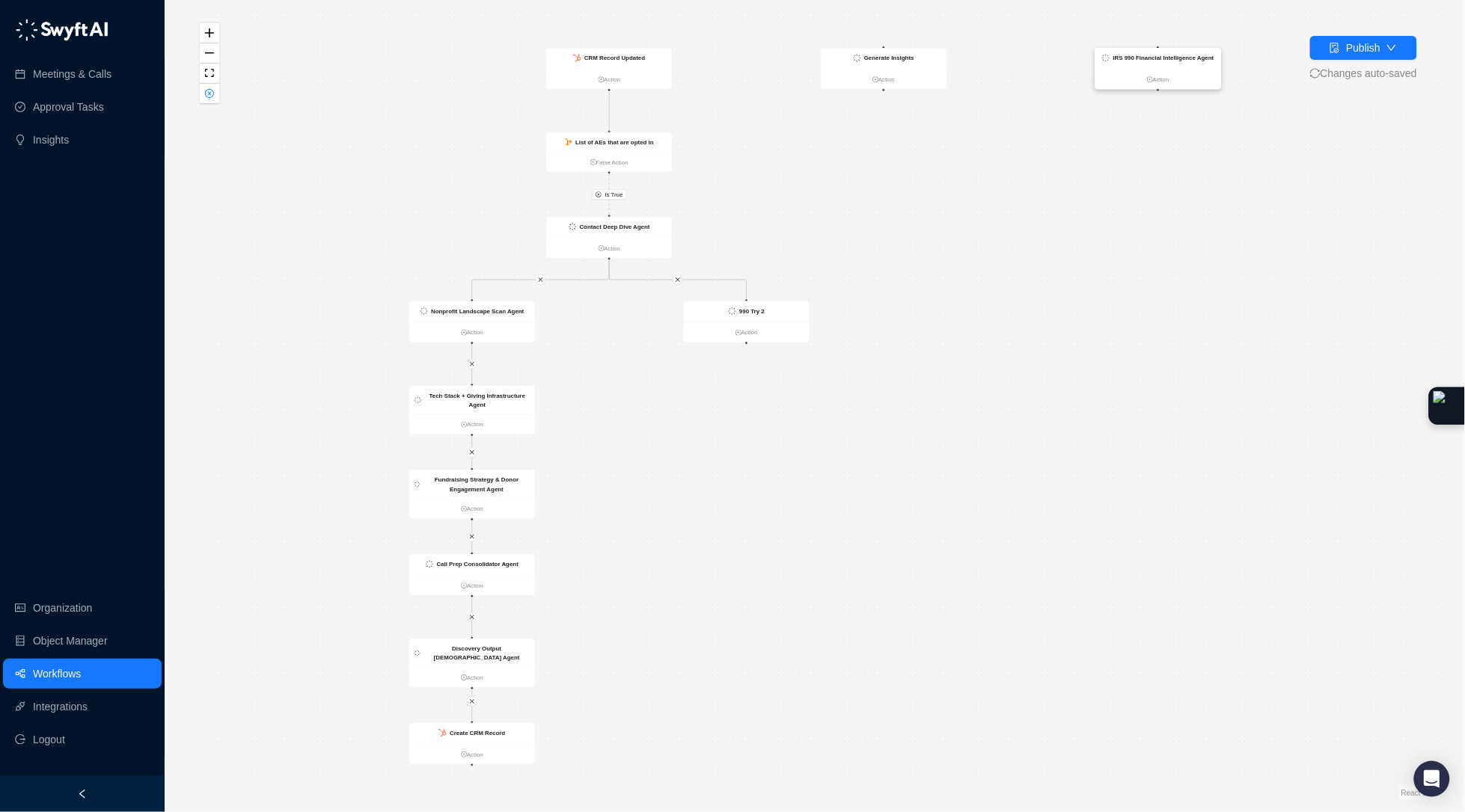
click at [1192, 66] on div "IRS 990 Financial Intelligence Agent" at bounding box center [1158, 58] width 126 height 21
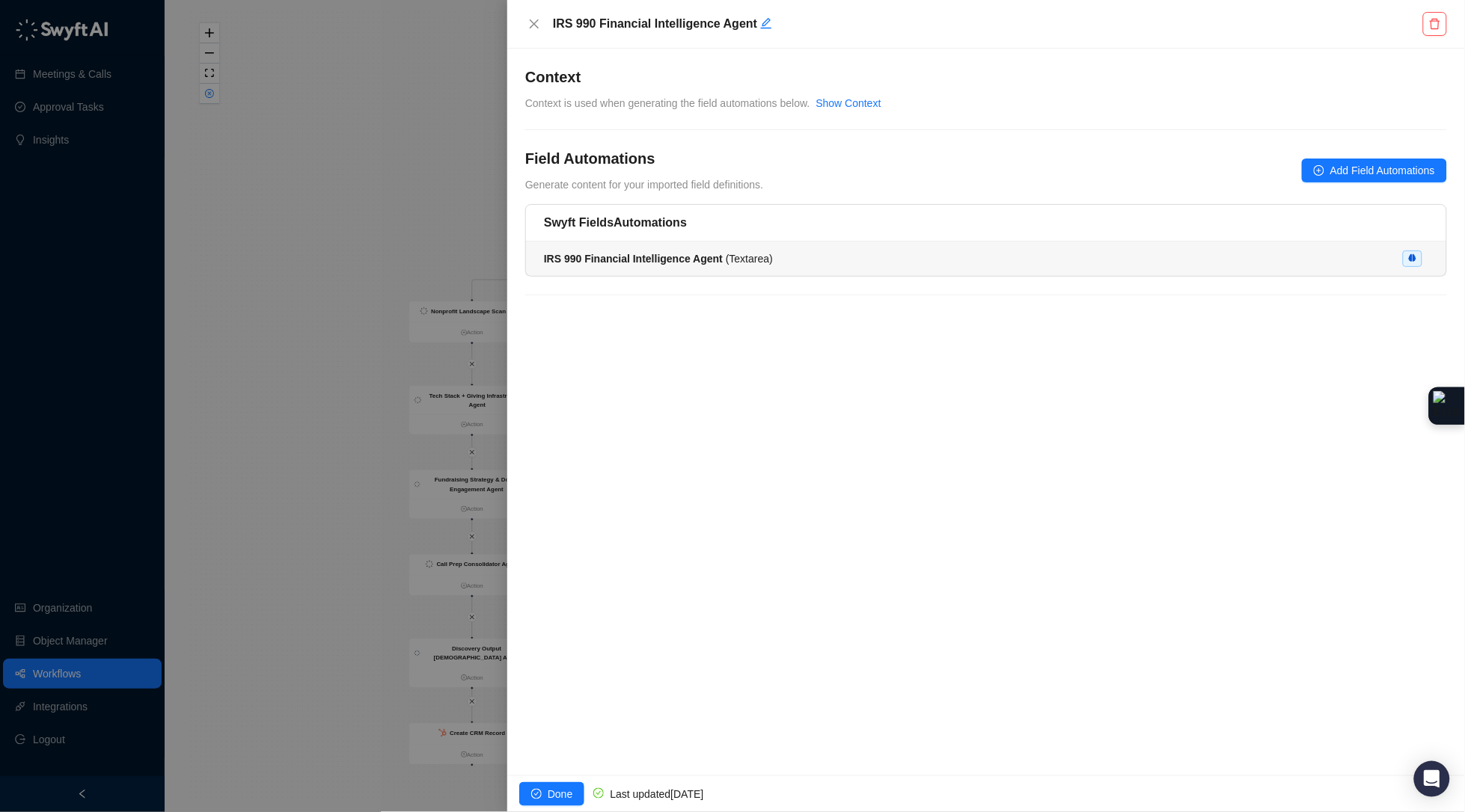
click at [734, 248] on li "IRS 990 Financial Intelligence Agent ( Textarea )" at bounding box center [986, 259] width 920 height 35
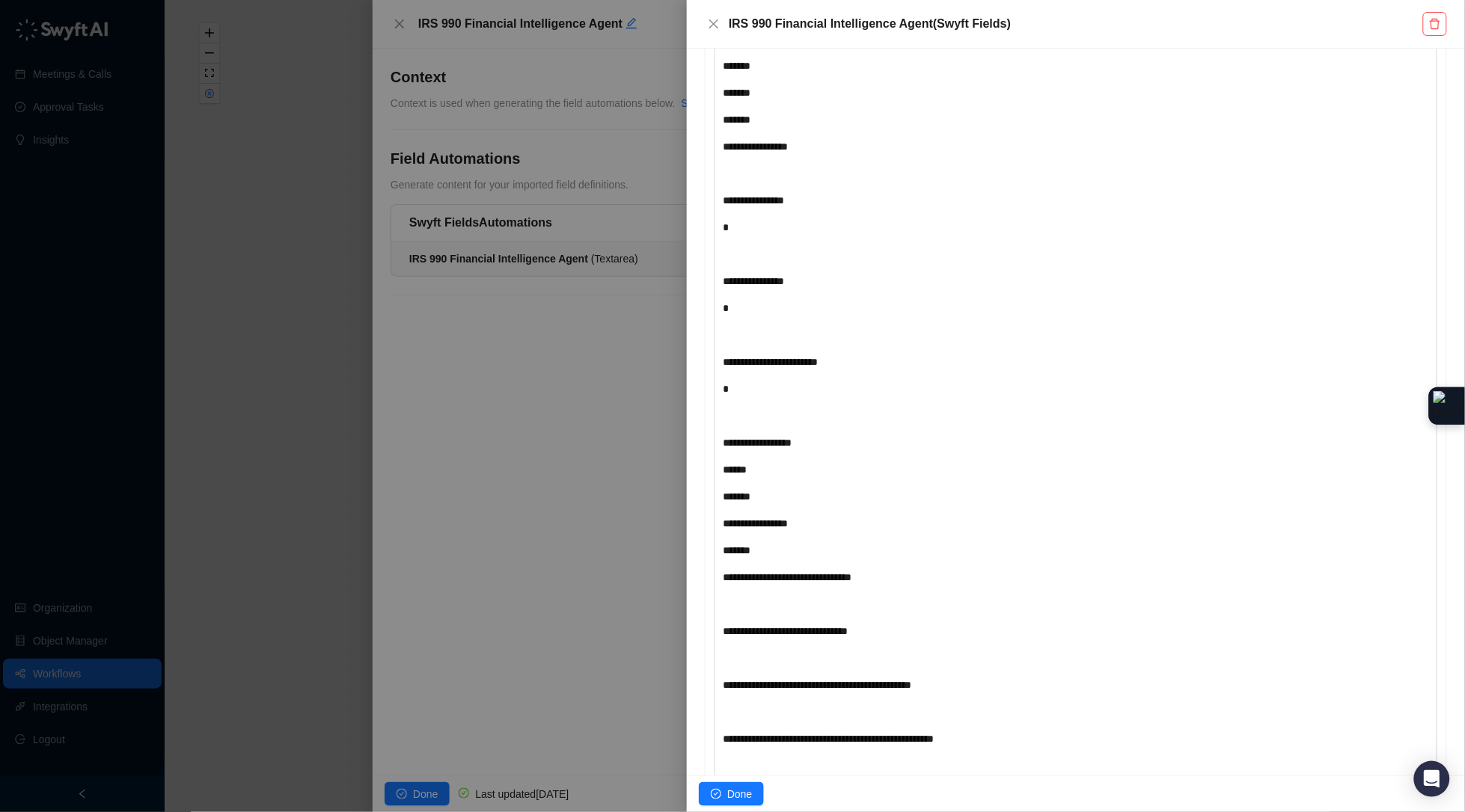
scroll to position [1446, 0]
click at [708, 21] on button "Close" at bounding box center [714, 24] width 18 height 18
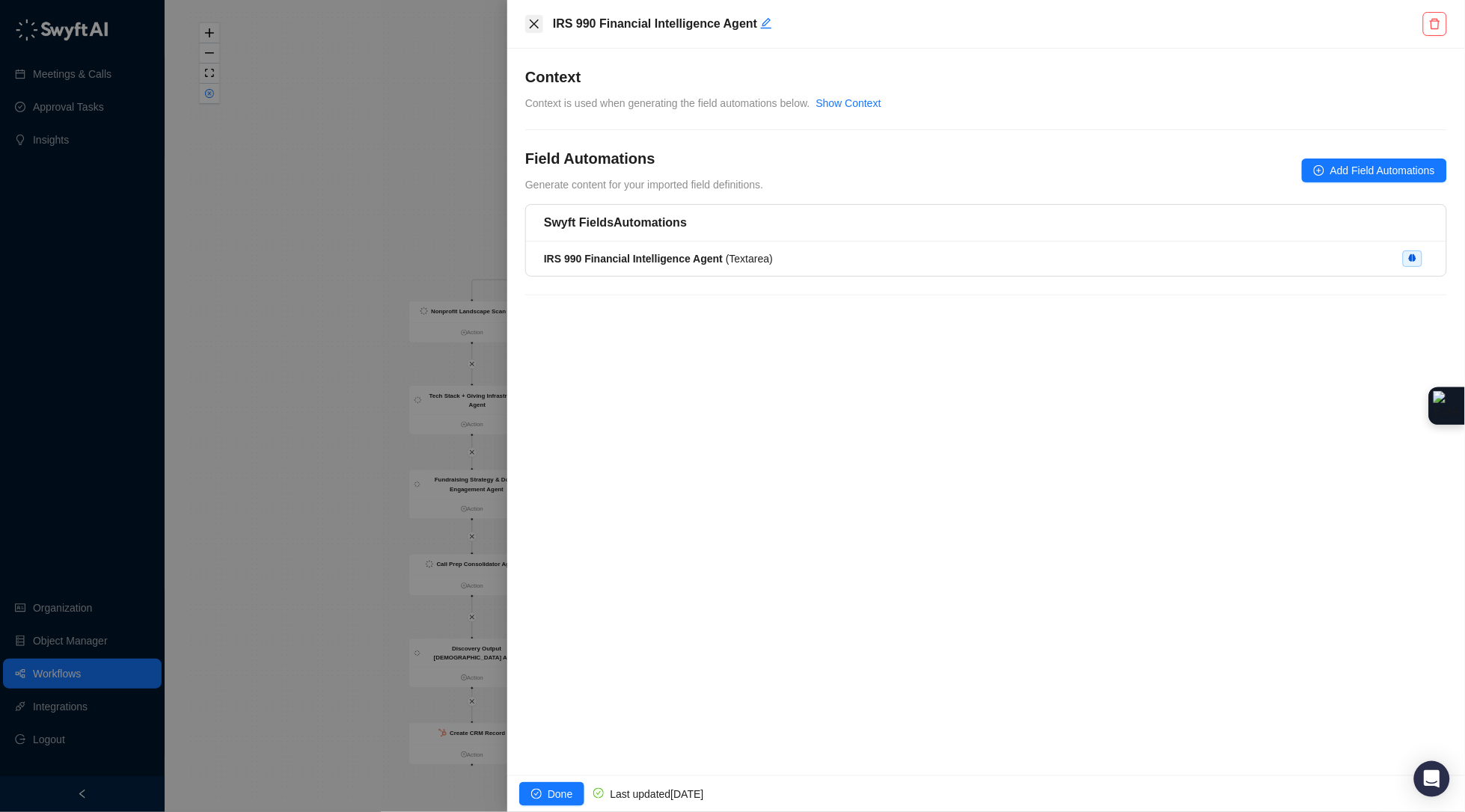
click at [532, 19] on icon "close" at bounding box center [534, 24] width 12 height 12
